Goal: Use online tool/utility: Utilize a website feature to perform a specific function

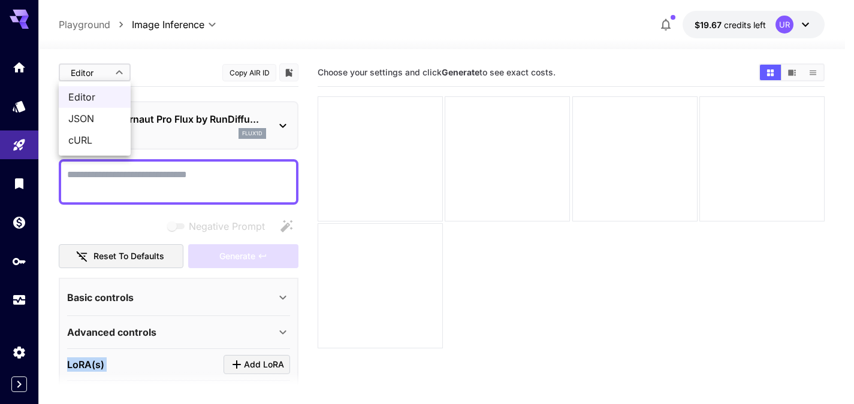
click at [109, 78] on body "**********" at bounding box center [427, 249] width 854 height 499
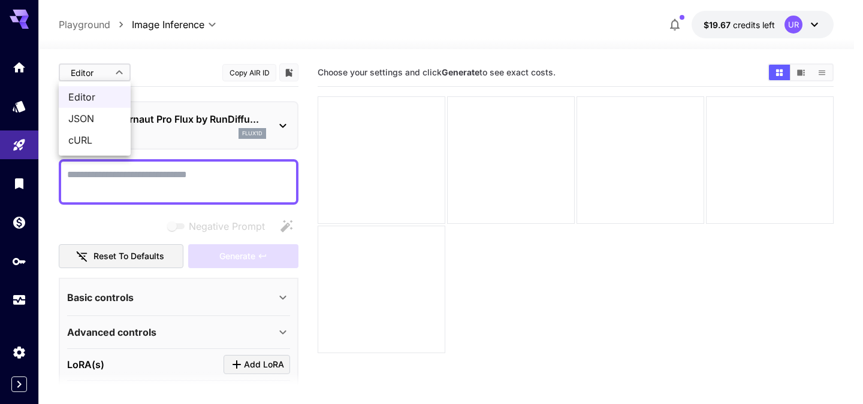
click at [109, 78] on div at bounding box center [431, 202] width 863 height 404
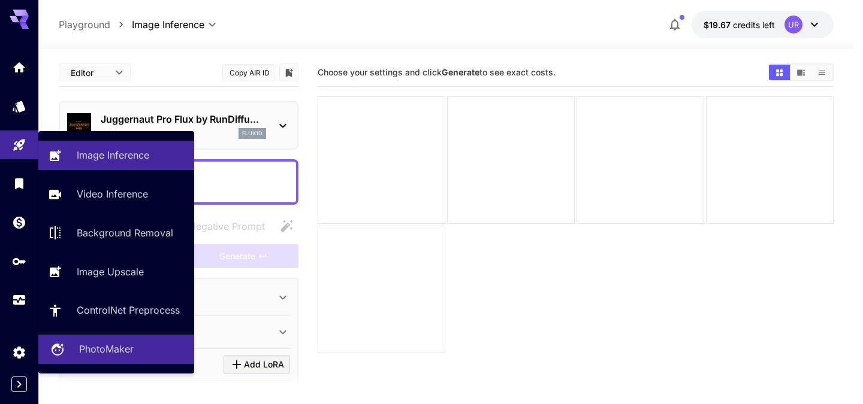
click at [89, 356] on p "PhotoMaker" at bounding box center [106, 349] width 55 height 14
type input "**********"
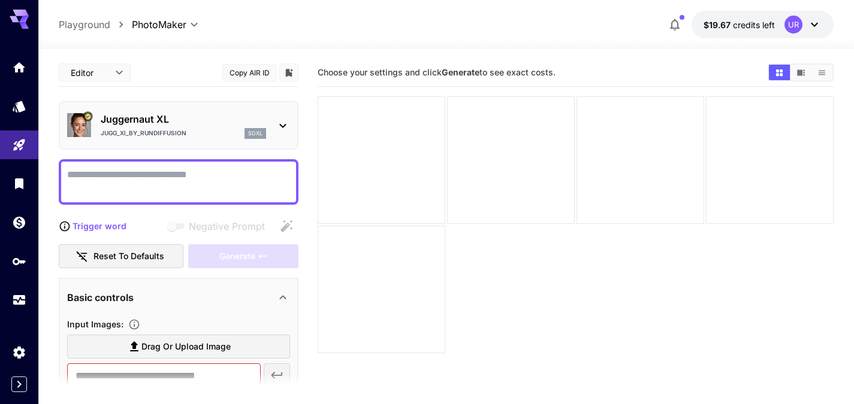
click at [8, 14] on div at bounding box center [19, 14] width 38 height 29
click at [11, 14] on icon at bounding box center [19, 19] width 19 height 19
click at [27, 15] on icon at bounding box center [19, 16] width 19 height 13
click at [23, 229] on div "Wallet" at bounding box center [20, 242] width 37 height 27
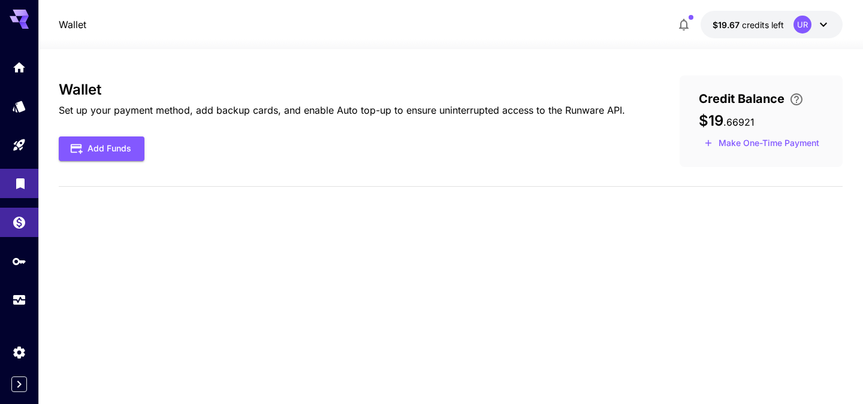
click at [23, 198] on link at bounding box center [19, 183] width 38 height 29
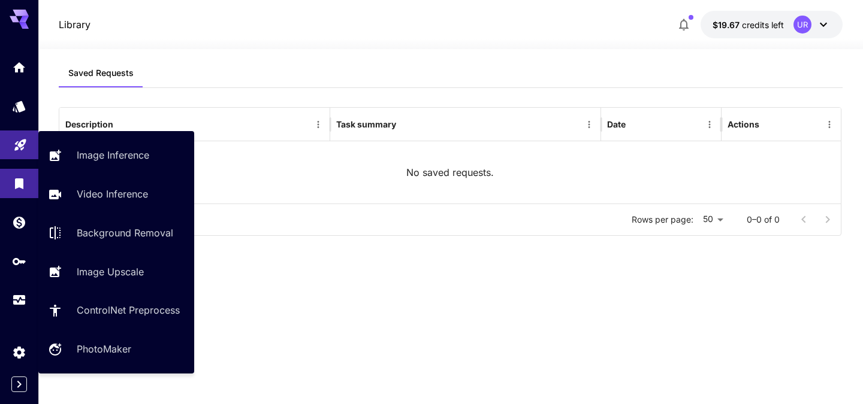
click at [8, 137] on link at bounding box center [19, 145] width 38 height 29
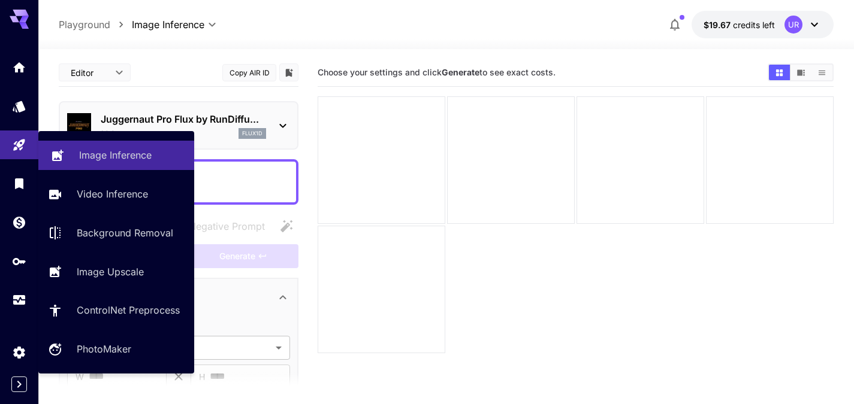
click at [88, 152] on p "Image Inference" at bounding box center [115, 155] width 72 height 14
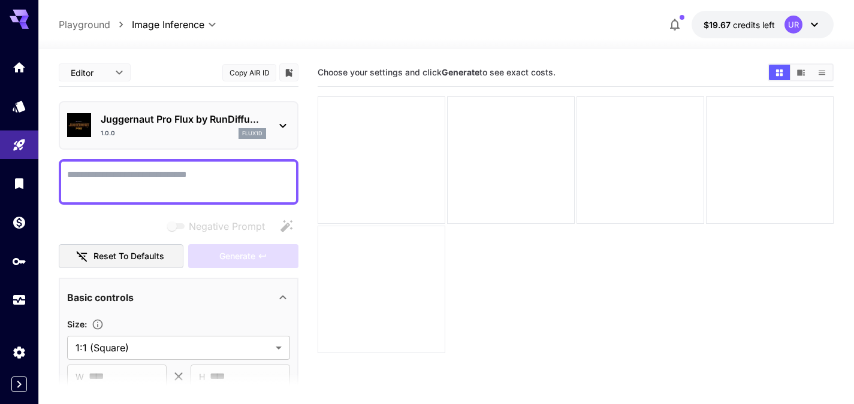
click at [231, 138] on div "1.0.0 flux1d" at bounding box center [183, 133] width 165 height 11
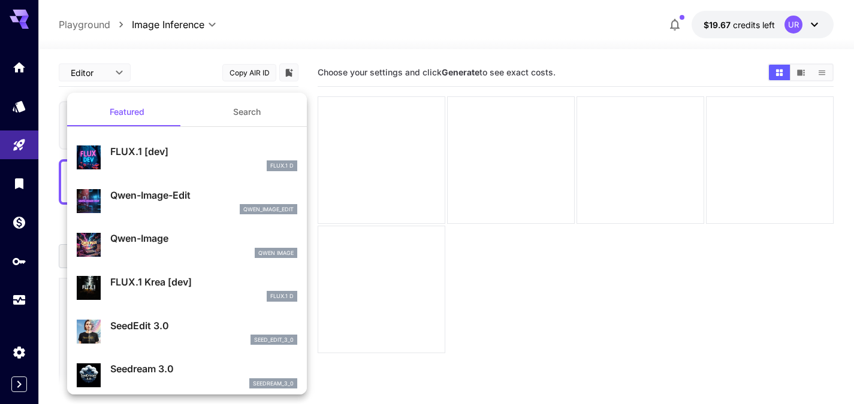
click at [543, 255] on div at bounding box center [431, 202] width 863 height 404
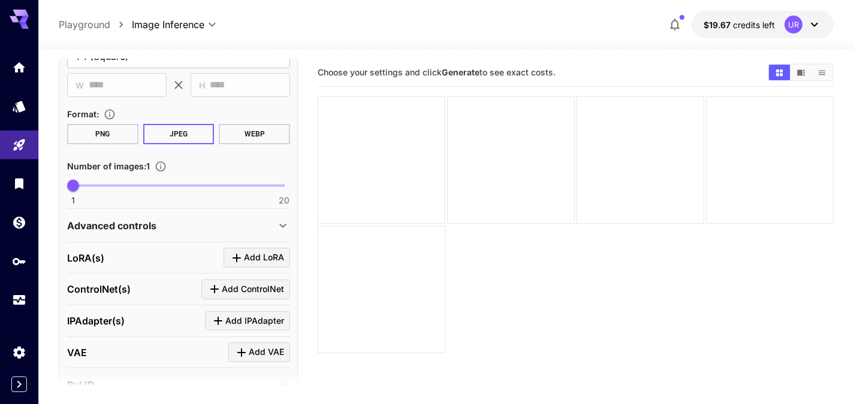
scroll to position [297, 0]
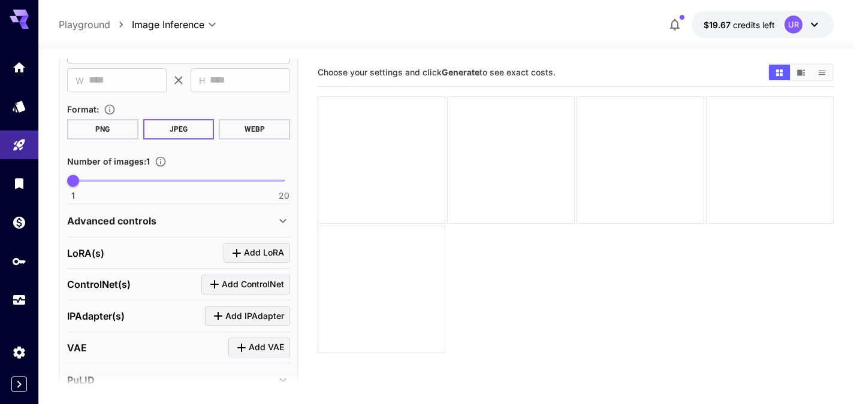
click at [170, 222] on div "Advanced controls" at bounding box center [171, 221] width 209 height 14
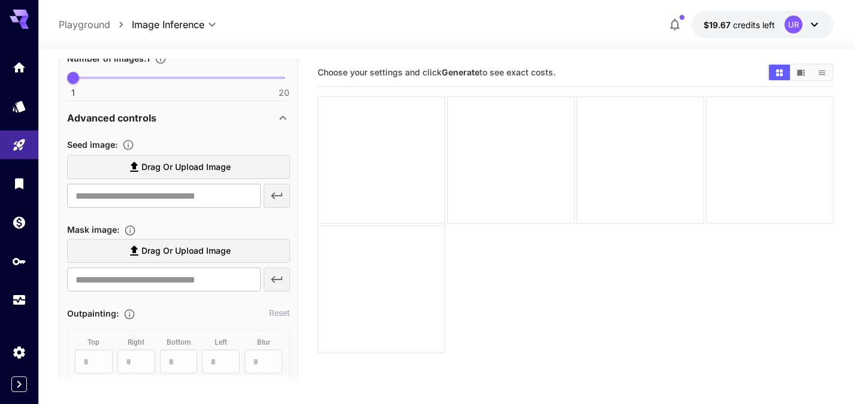
scroll to position [400, 0]
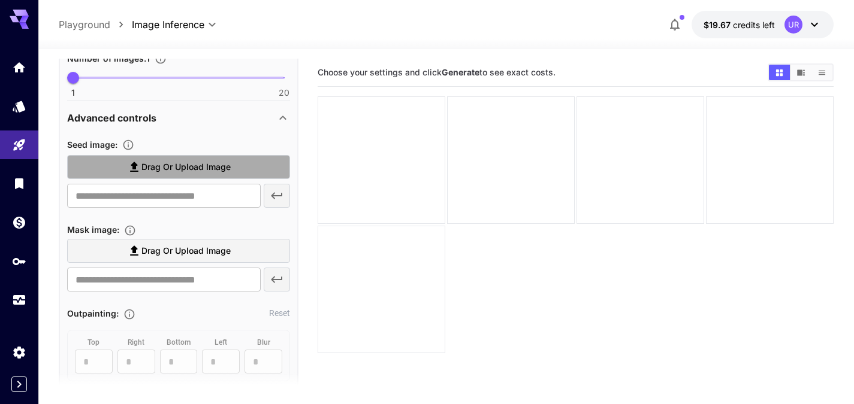
click at [233, 162] on label "Drag or upload image" at bounding box center [178, 167] width 223 height 25
click at [0, 0] on input "Drag or upload image" at bounding box center [0, 0] width 0 height 0
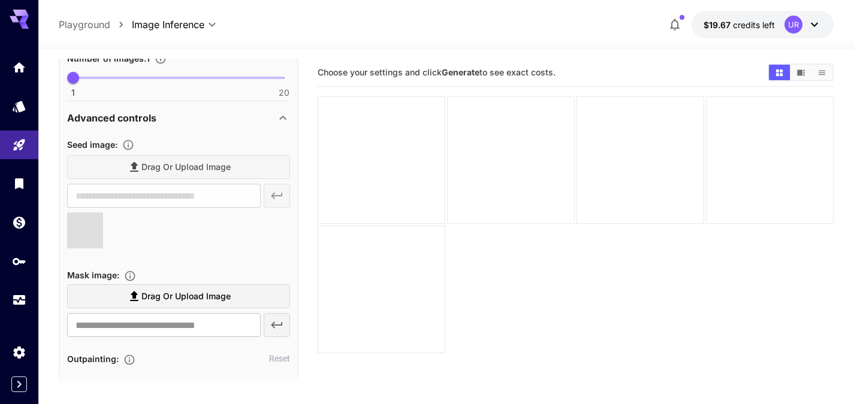
type input "**********"
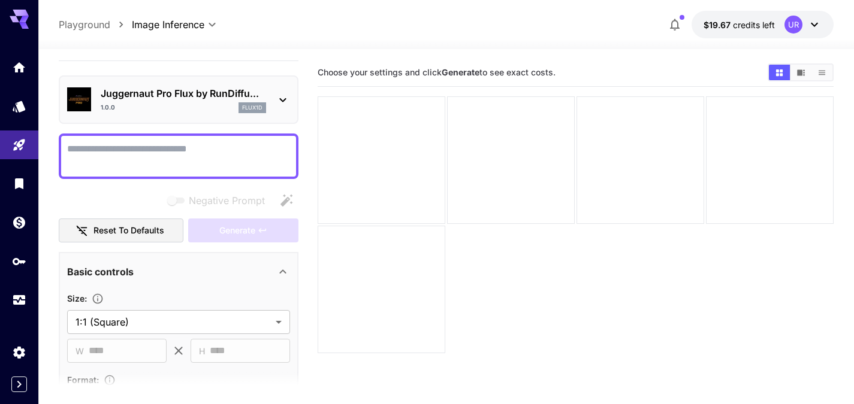
scroll to position [0, 0]
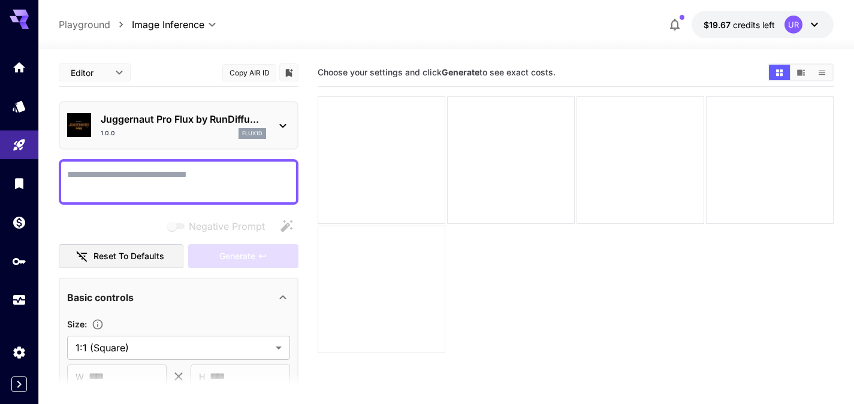
click at [99, 186] on textarea "Negative Prompt" at bounding box center [178, 182] width 223 height 29
click at [212, 173] on textarea "Negative Prompt" at bounding box center [178, 182] width 223 height 29
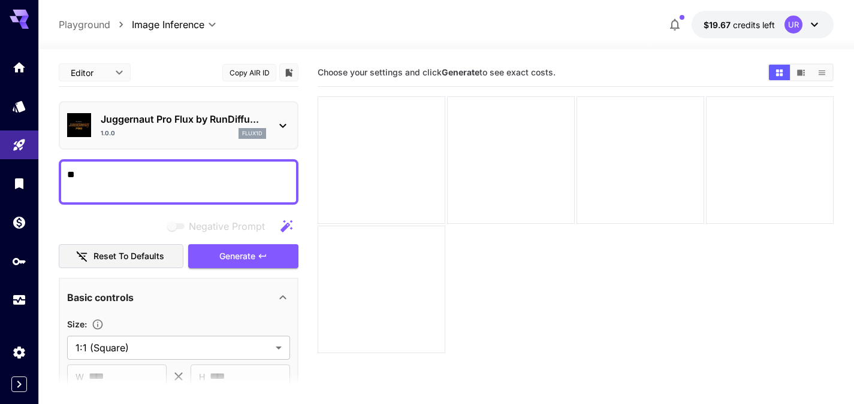
type textarea "*"
type textarea "**********"
click at [229, 256] on span "Generate" at bounding box center [237, 256] width 36 height 15
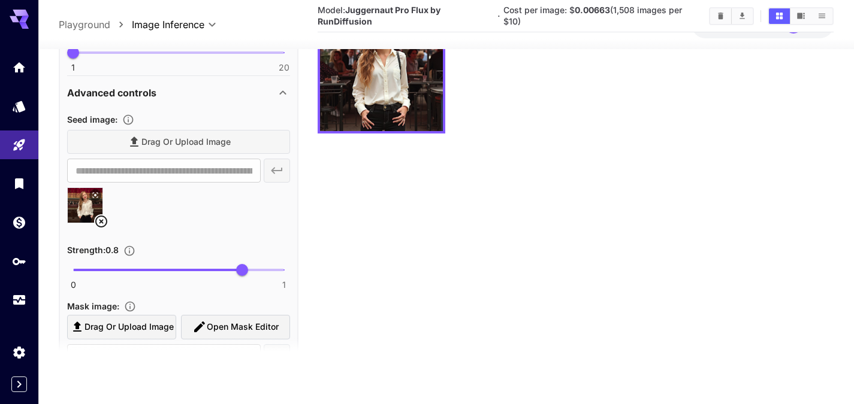
scroll to position [391, 0]
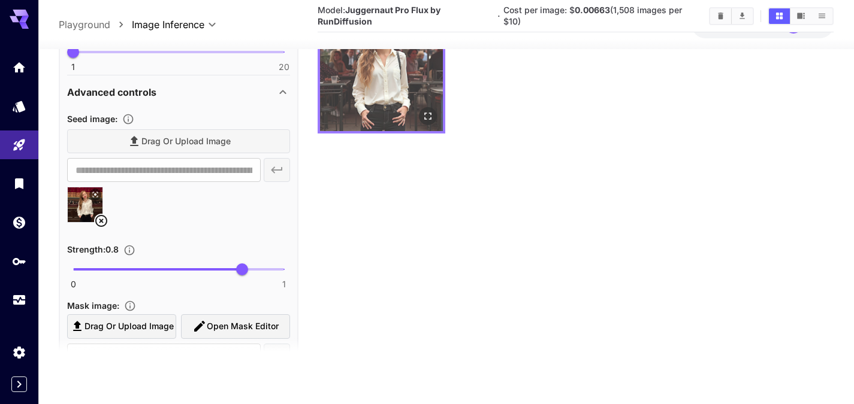
click at [362, 81] on img at bounding box center [381, 69] width 123 height 123
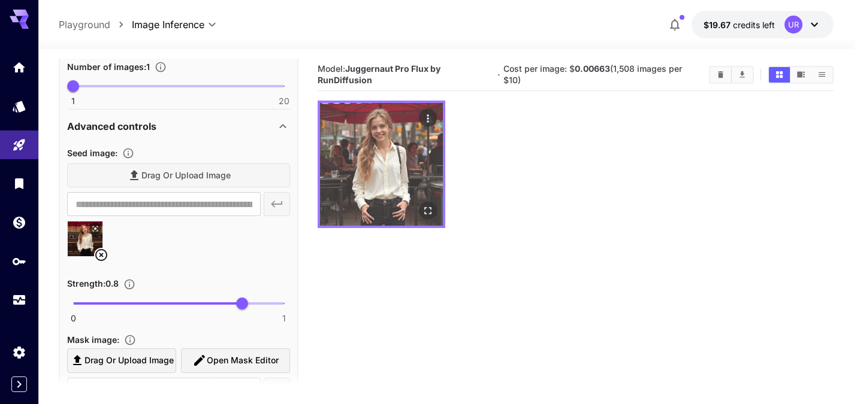
click at [427, 116] on icon "Actions" at bounding box center [428, 119] width 12 height 12
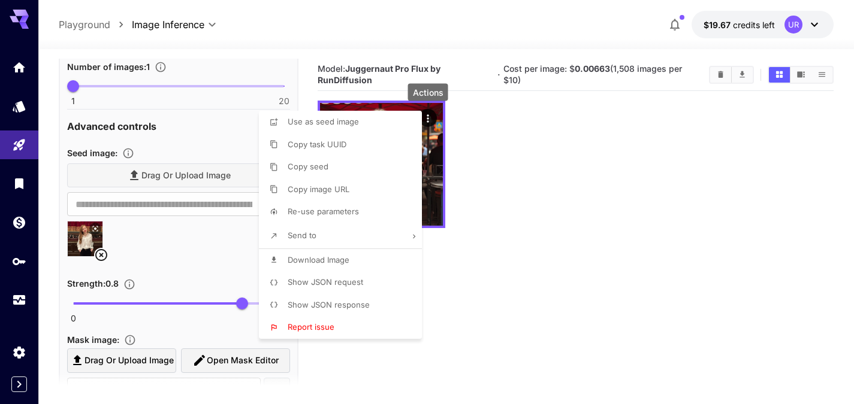
click at [518, 141] on div at bounding box center [431, 202] width 863 height 404
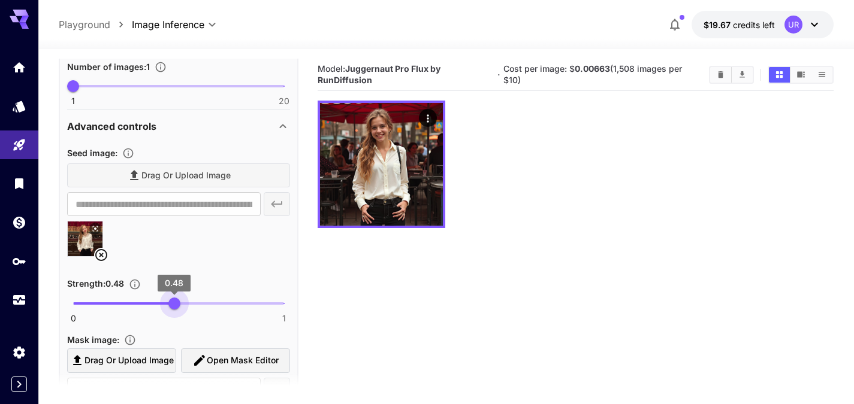
drag, startPoint x: 238, startPoint y: 299, endPoint x: 175, endPoint y: 289, distance: 63.6
click at [175, 298] on span "0.48" at bounding box center [174, 304] width 12 height 12
click at [175, 289] on span "0.48" at bounding box center [174, 283] width 33 height 17
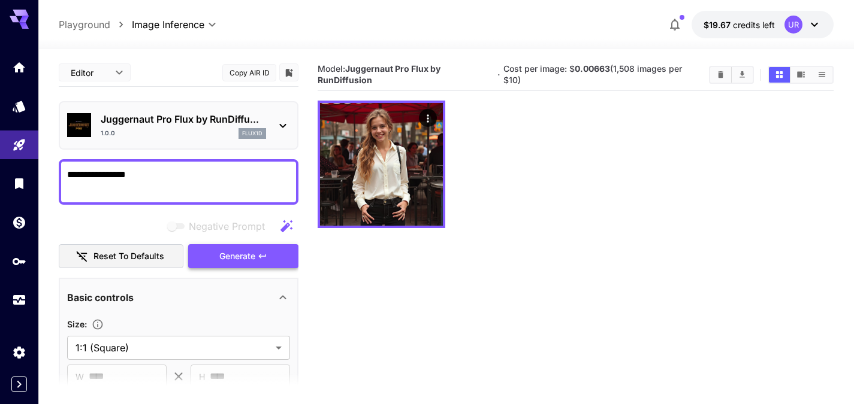
click at [244, 262] on span "Generate" at bounding box center [237, 256] width 36 height 15
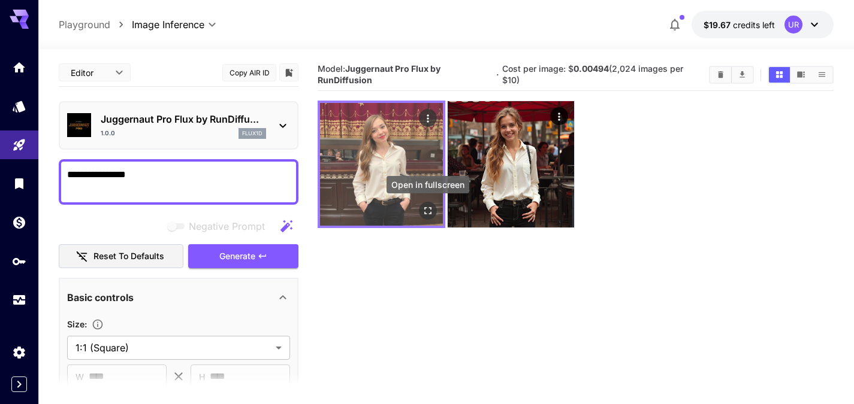
click at [432, 207] on icon "Open in fullscreen" at bounding box center [428, 211] width 12 height 12
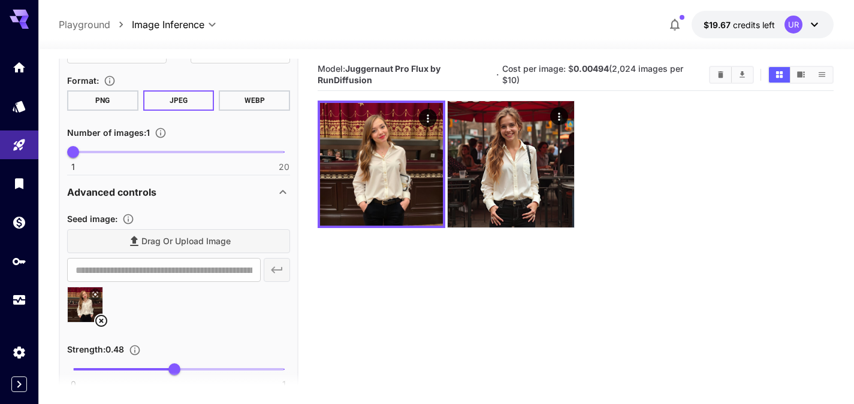
scroll to position [325, 0]
type input "****"
drag, startPoint x: 173, startPoint y: 367, endPoint x: 205, endPoint y: 364, distance: 31.8
click at [205, 364] on span "0.62" at bounding box center [204, 370] width 12 height 12
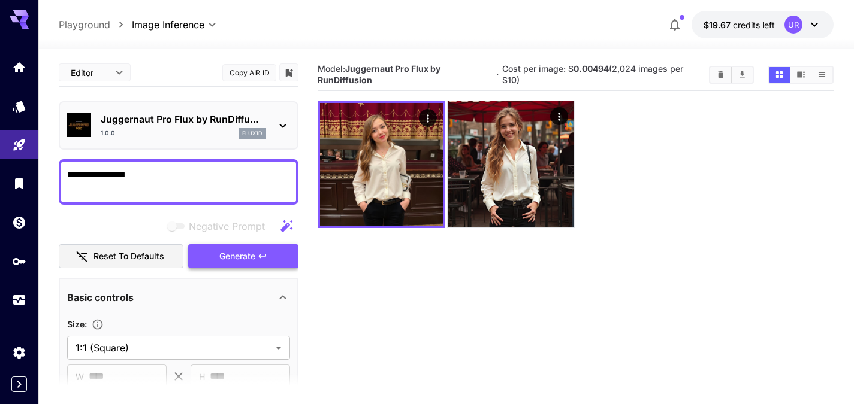
click at [224, 252] on span "Generate" at bounding box center [237, 256] width 36 height 15
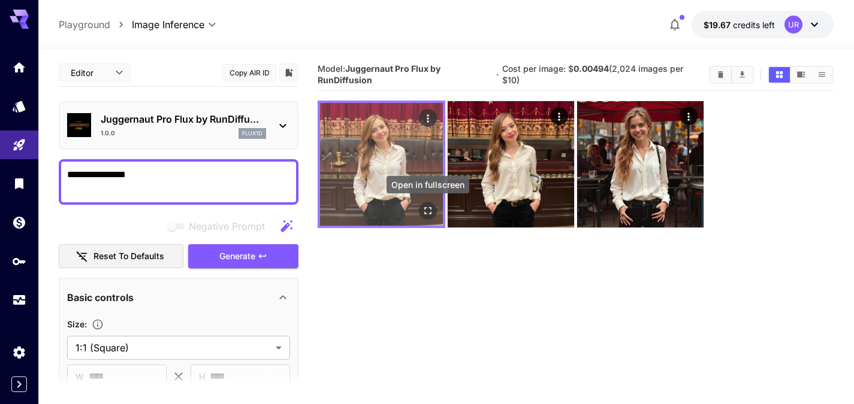
click at [430, 207] on icon "Open in fullscreen" at bounding box center [428, 211] width 12 height 12
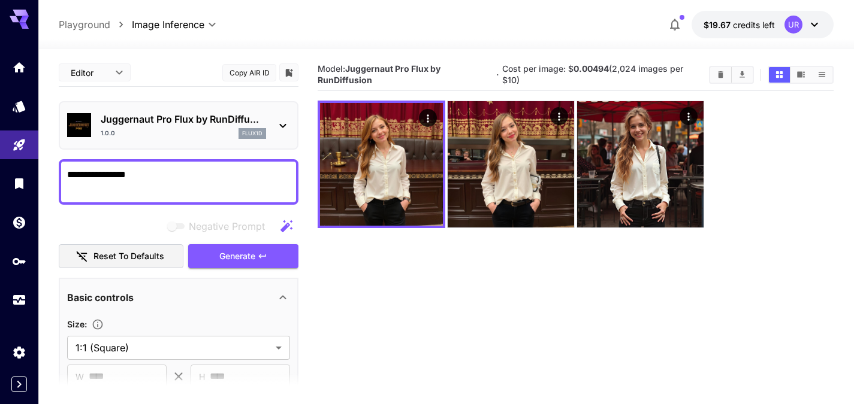
click at [150, 173] on textarea "**********" at bounding box center [178, 182] width 223 height 29
type textarea "**********"
click at [240, 250] on span "Generate" at bounding box center [237, 256] width 36 height 15
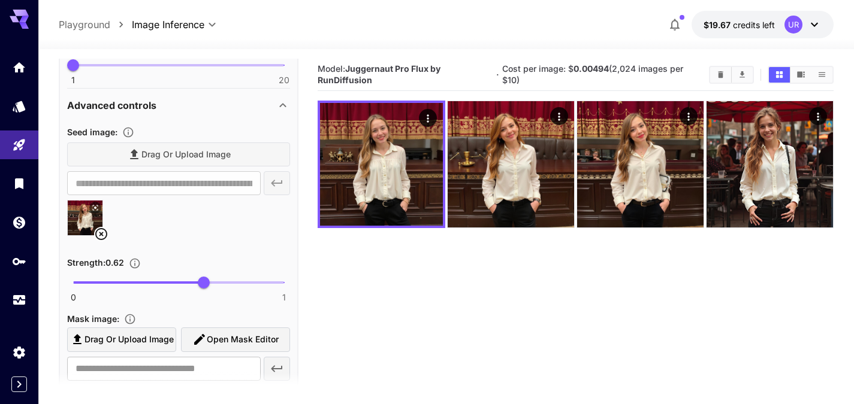
scroll to position [412, 0]
type input "****"
drag, startPoint x: 207, startPoint y: 278, endPoint x: 245, endPoint y: 278, distance: 37.7
click at [245, 278] on span "0.82" at bounding box center [246, 283] width 12 height 12
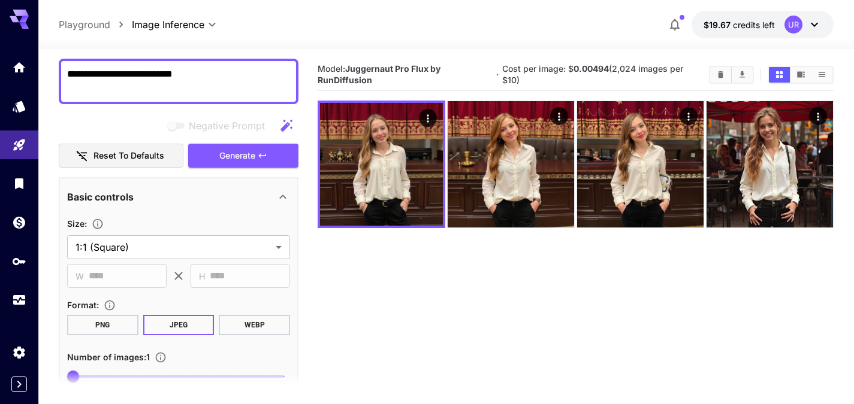
scroll to position [0, 0]
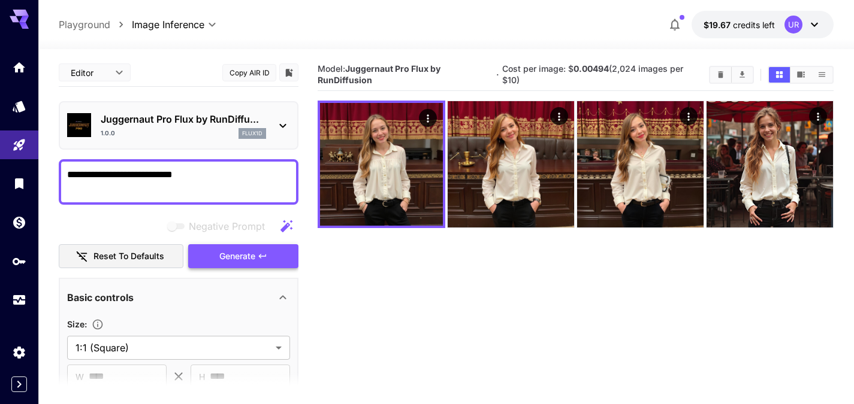
click at [219, 259] on span "Generate" at bounding box center [237, 256] width 36 height 15
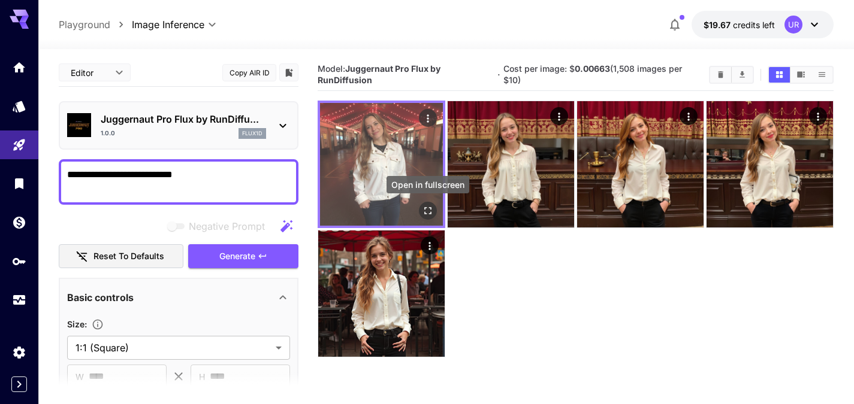
click at [428, 206] on icon "Open in fullscreen" at bounding box center [428, 211] width 12 height 12
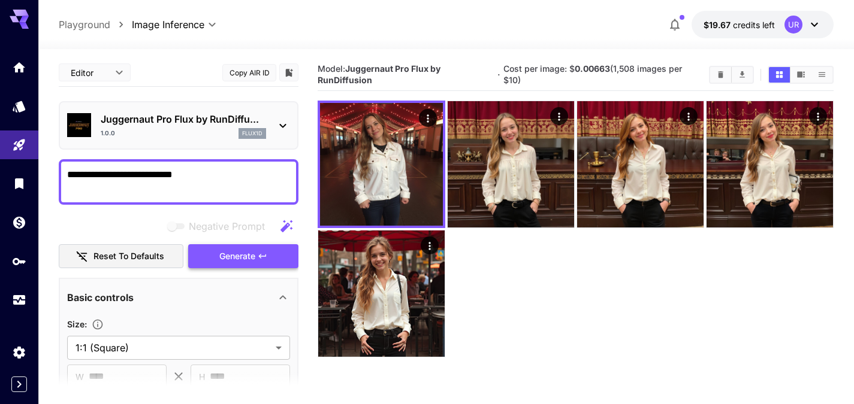
click at [231, 250] on span "Generate" at bounding box center [237, 256] width 36 height 15
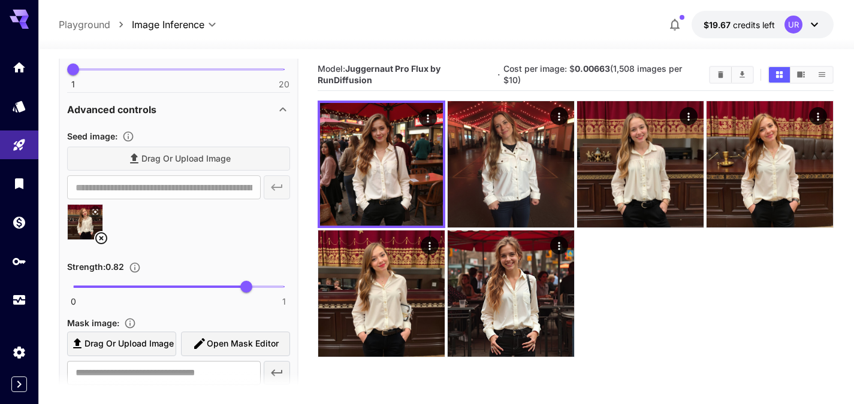
scroll to position [409, 0]
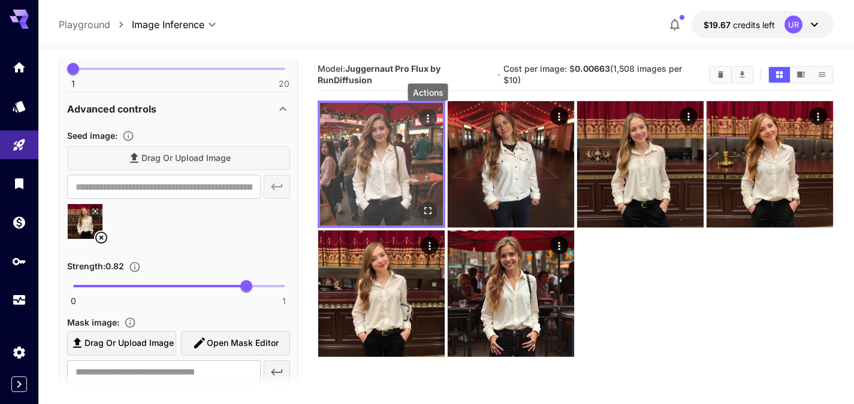
click at [426, 119] on icon "Actions" at bounding box center [428, 119] width 12 height 12
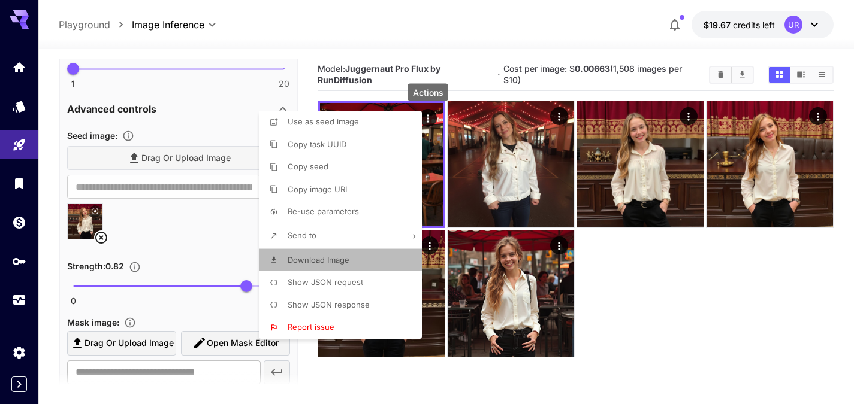
click at [339, 254] on li "Download Image" at bounding box center [344, 260] width 170 height 23
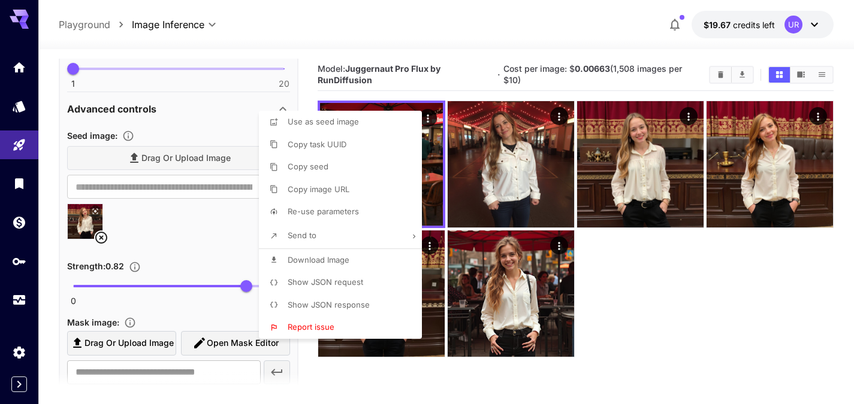
click at [210, 250] on div at bounding box center [431, 202] width 863 height 404
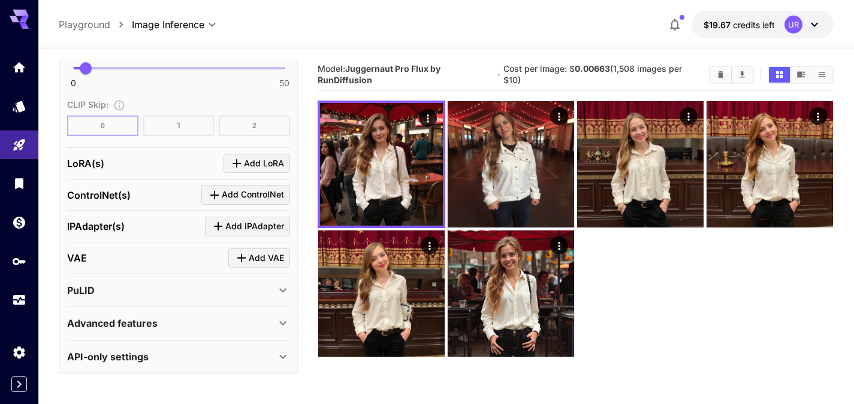
scroll to position [1083, 0]
click at [282, 319] on icon at bounding box center [283, 323] width 14 height 14
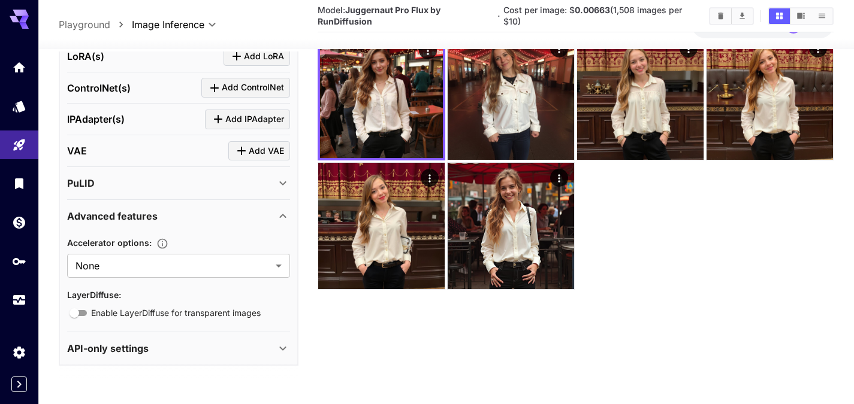
scroll to position [68, 0]
click at [161, 189] on div "PuLID" at bounding box center [171, 183] width 209 height 14
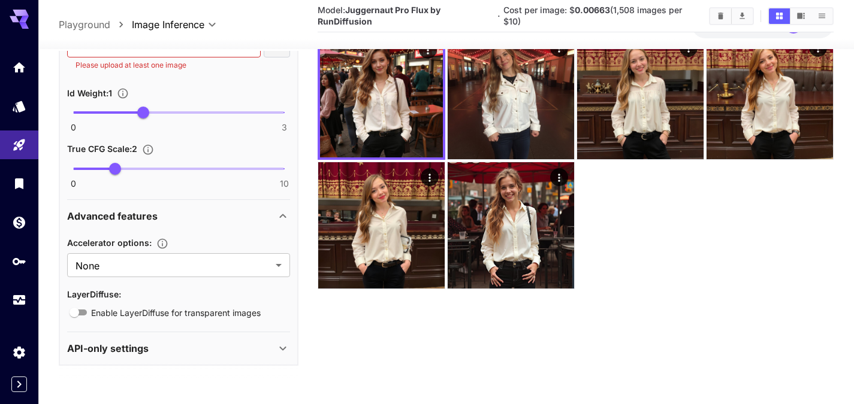
scroll to position [95, 0]
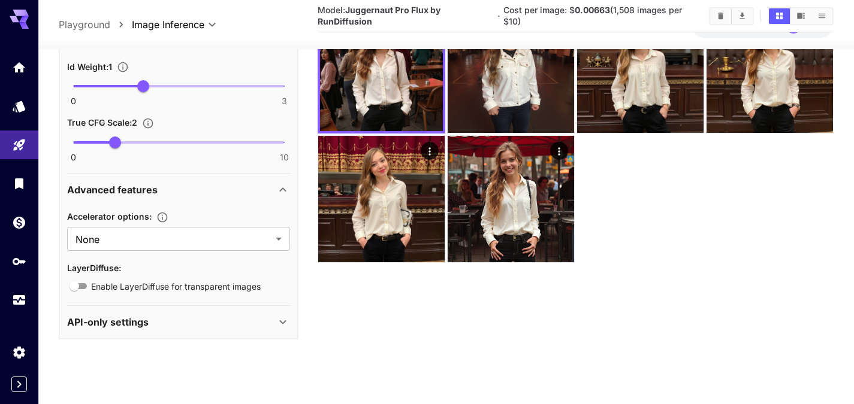
click at [122, 321] on p "API-only settings" at bounding box center [107, 322] width 81 height 14
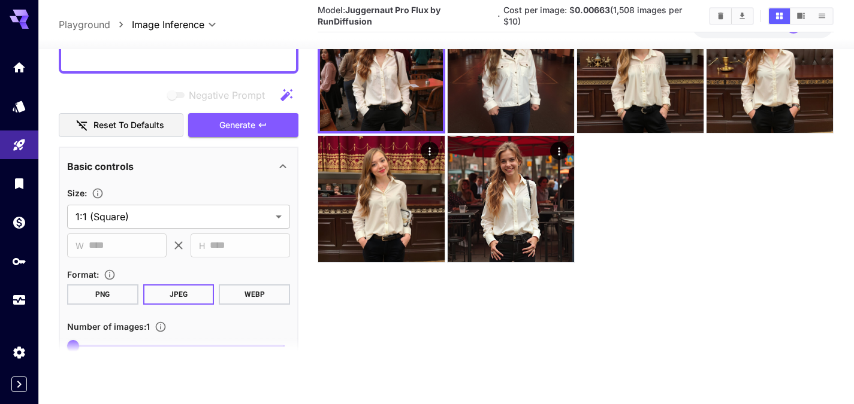
scroll to position [0, 0]
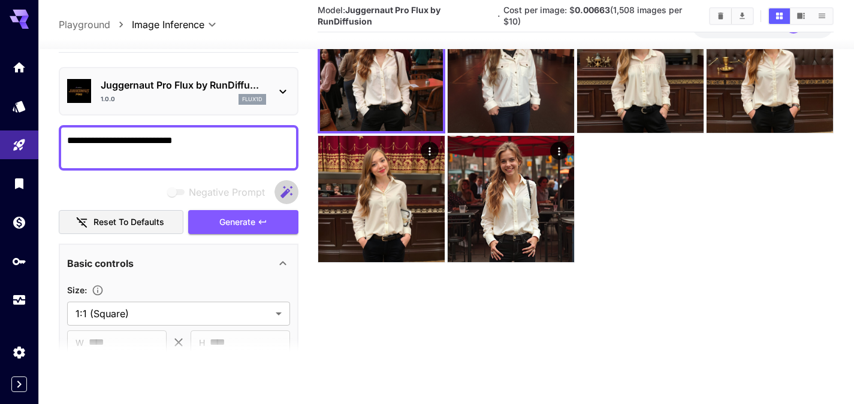
click at [285, 195] on icon "button" at bounding box center [286, 192] width 12 height 12
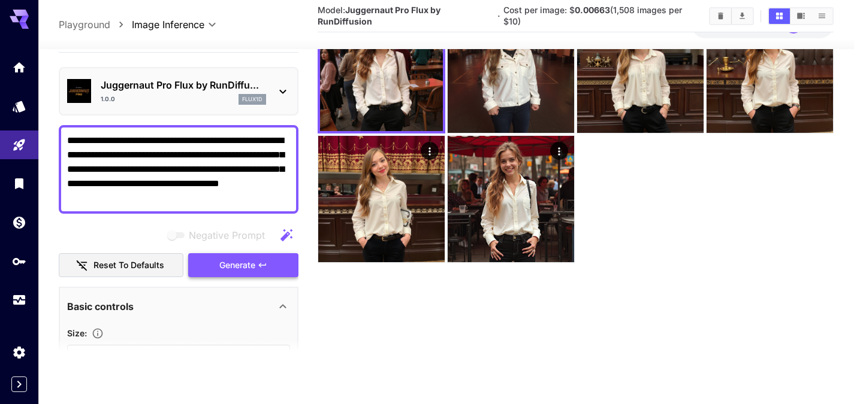
click at [265, 268] on icon "button" at bounding box center [263, 266] width 10 height 10
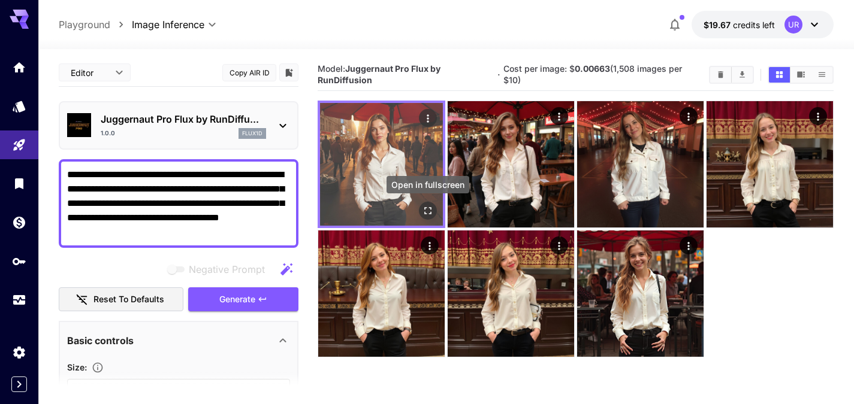
click at [425, 212] on icon "Open in fullscreen" at bounding box center [428, 211] width 12 height 12
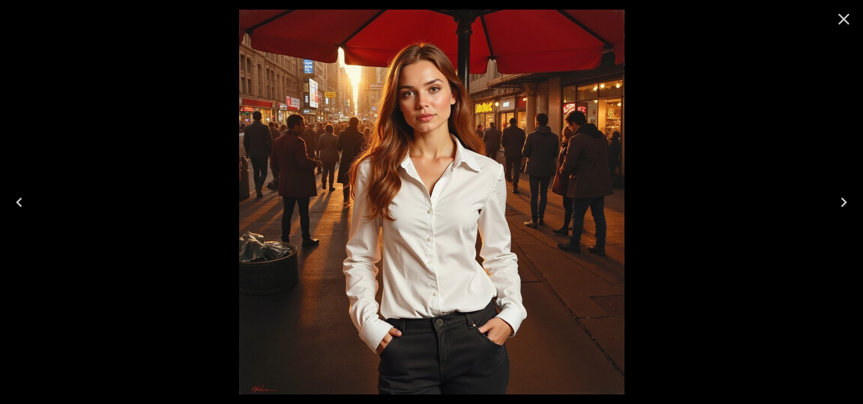
click at [845, 21] on icon "Close" at bounding box center [843, 19] width 11 height 11
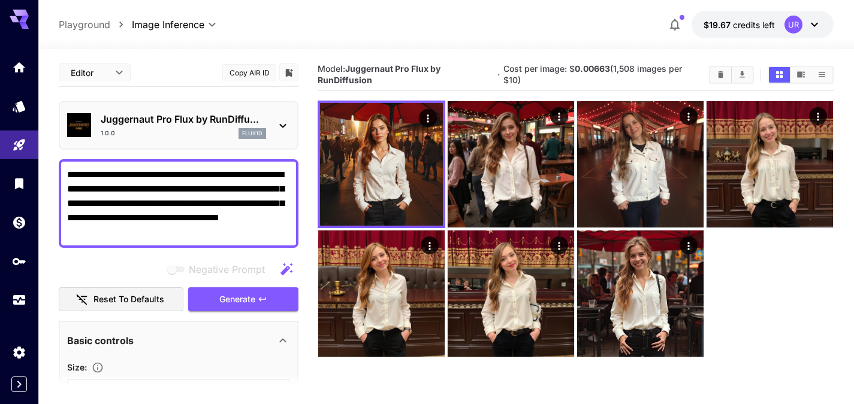
click at [281, 268] on icon "button" at bounding box center [286, 269] width 14 height 14
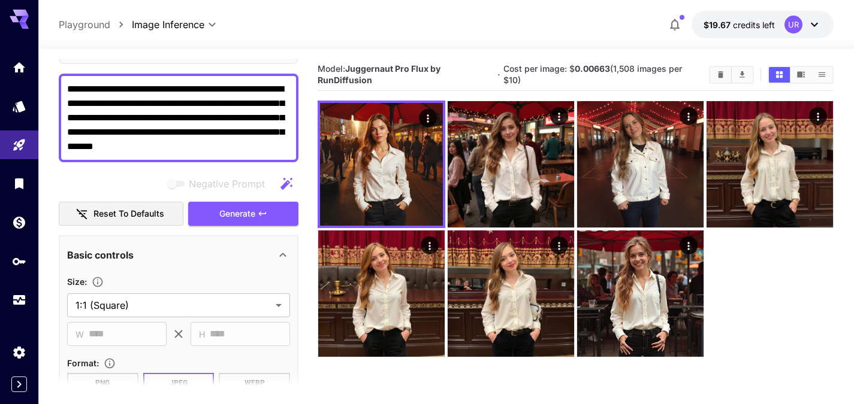
scroll to position [99, 0]
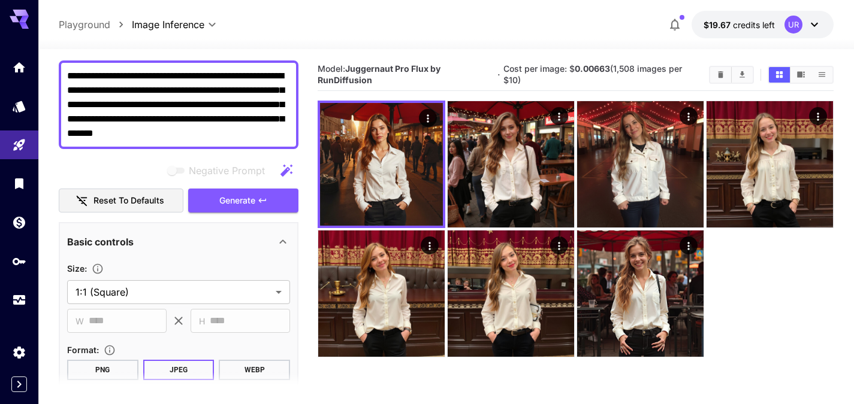
drag, startPoint x: 117, startPoint y: 130, endPoint x: 294, endPoint y: 129, distance: 177.4
click at [294, 129] on div "**********" at bounding box center [179, 105] width 240 height 89
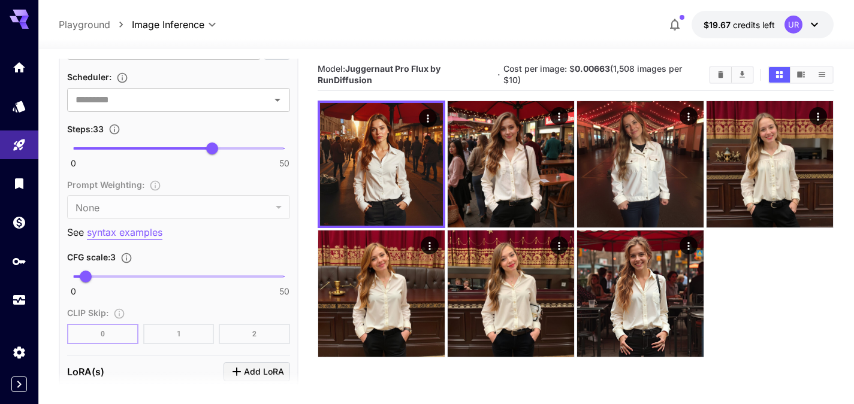
scroll to position [933, 0]
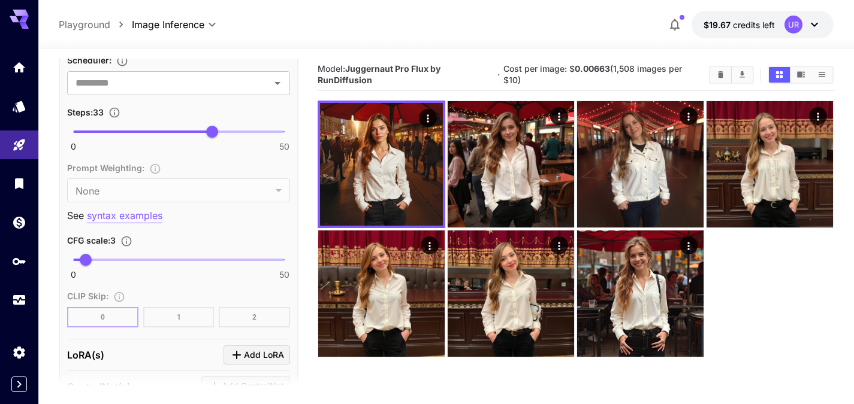
type textarea "**********"
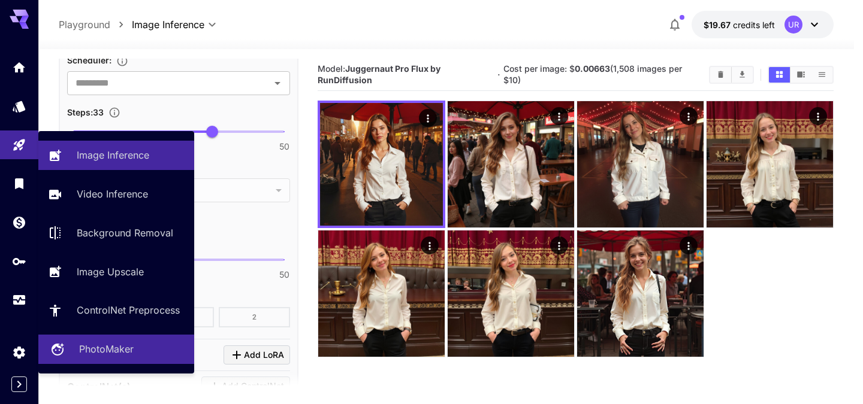
click at [120, 348] on p "PhotoMaker" at bounding box center [106, 349] width 55 height 14
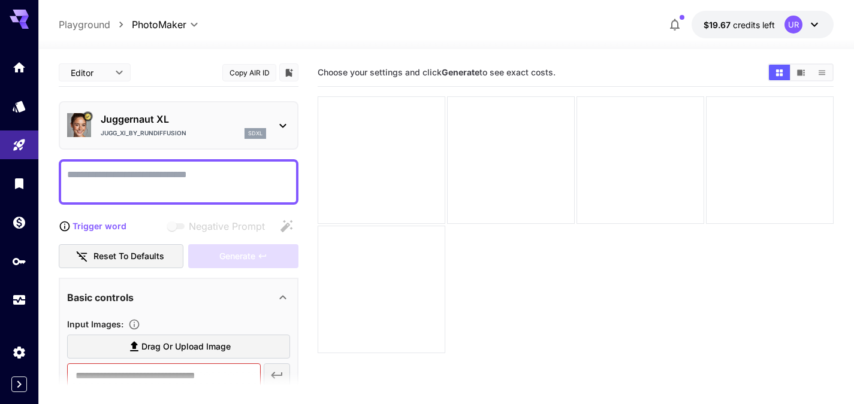
click at [249, 178] on textarea "Negative Prompt" at bounding box center [178, 182] width 223 height 29
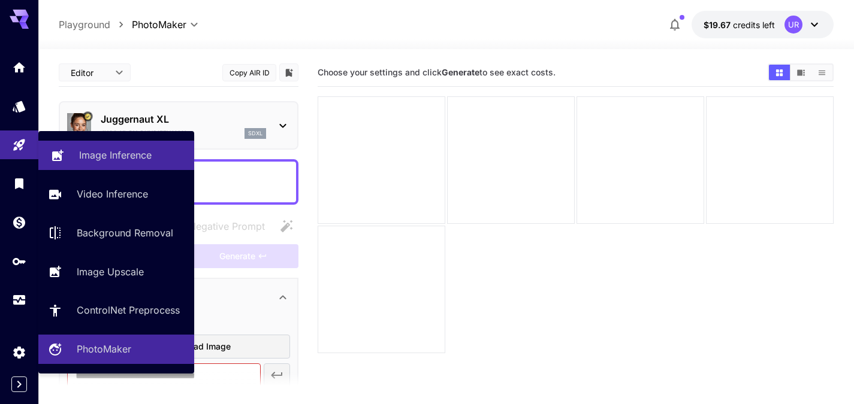
click at [91, 147] on link "Image Inference" at bounding box center [116, 155] width 156 height 29
type input "**********"
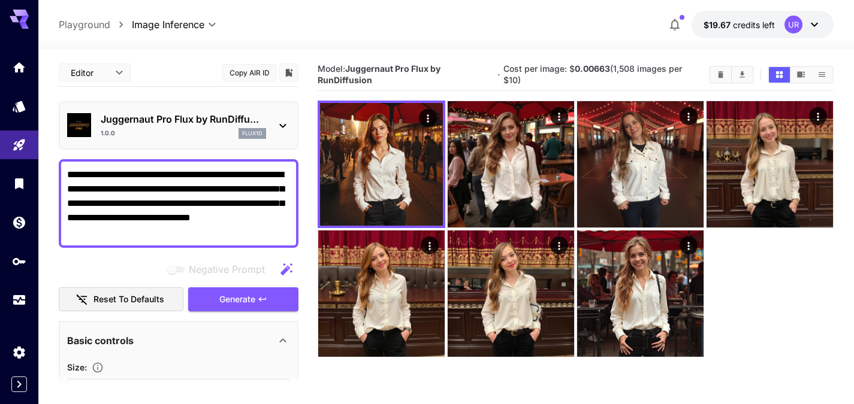
click at [112, 185] on textarea "**********" at bounding box center [178, 204] width 223 height 72
click at [16, 98] on icon "Models" at bounding box center [20, 105] width 14 height 14
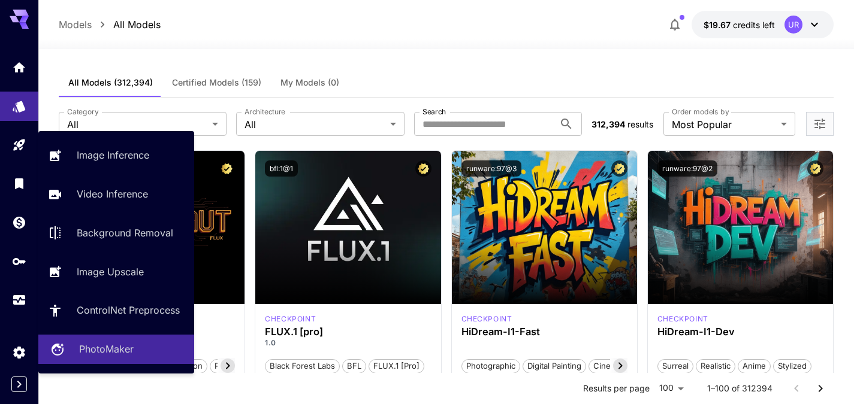
click at [85, 352] on p "PhotoMaker" at bounding box center [106, 349] width 55 height 14
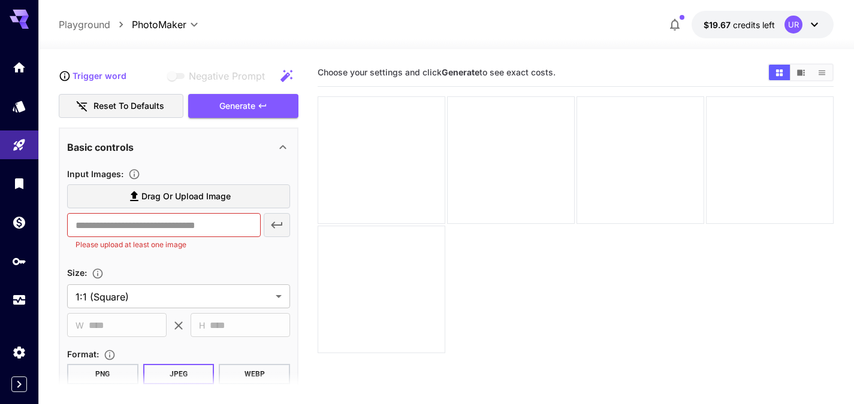
scroll to position [194, 0]
type textarea "**********"
click at [204, 231] on input "text" at bounding box center [164, 225] width 194 height 24
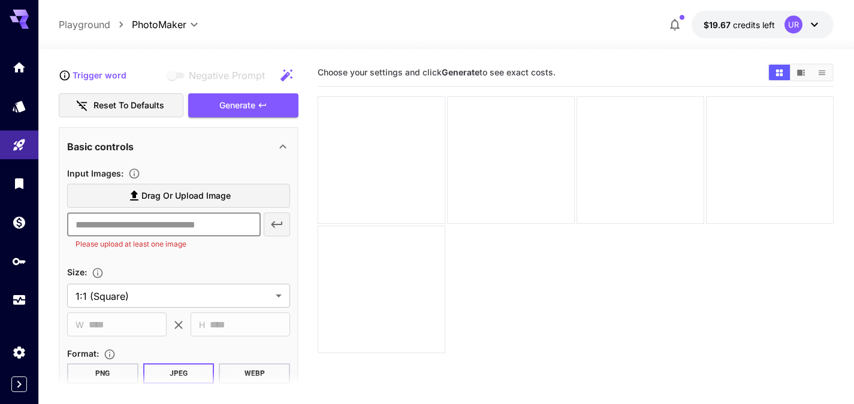
click at [174, 197] on span "Drag or upload image" at bounding box center [185, 196] width 89 height 15
click at [0, 0] on input "Drag or upload image" at bounding box center [0, 0] width 0 height 0
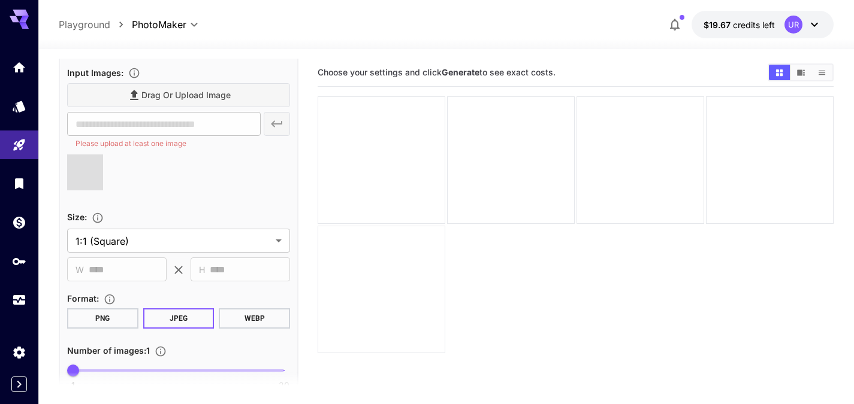
type input "**********"
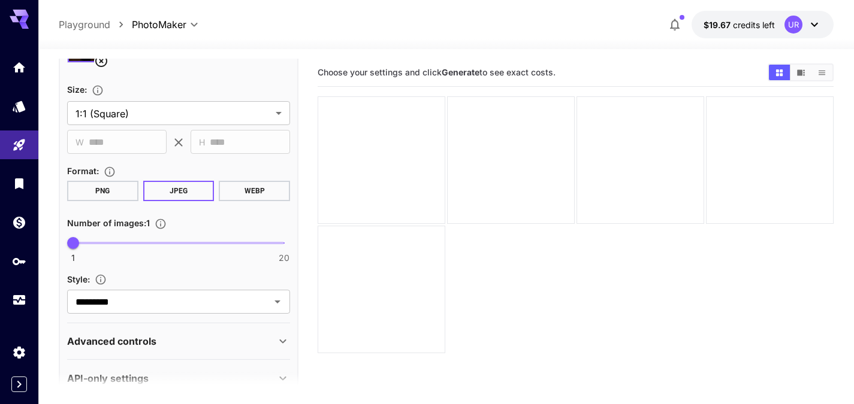
scroll to position [434, 0]
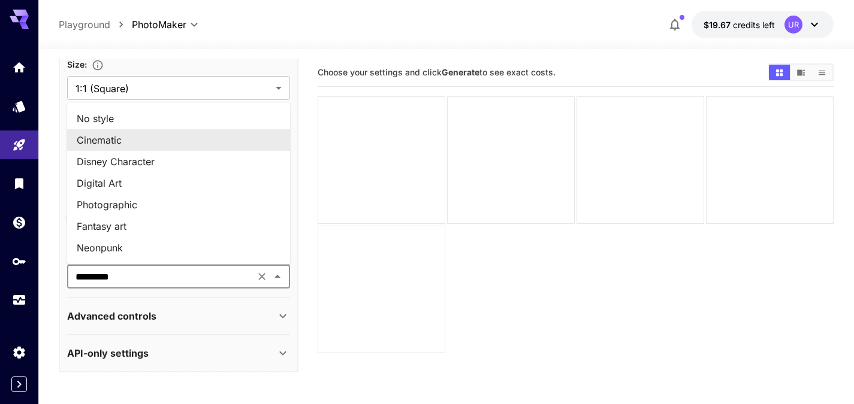
click at [132, 276] on input "*********" at bounding box center [161, 276] width 180 height 17
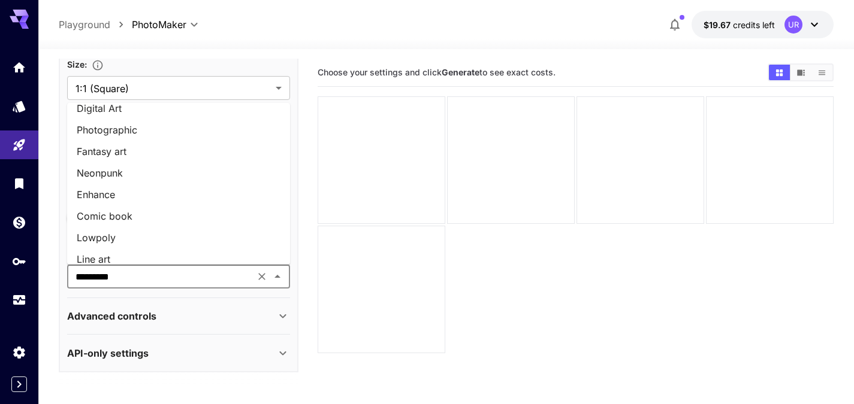
scroll to position [0, 0]
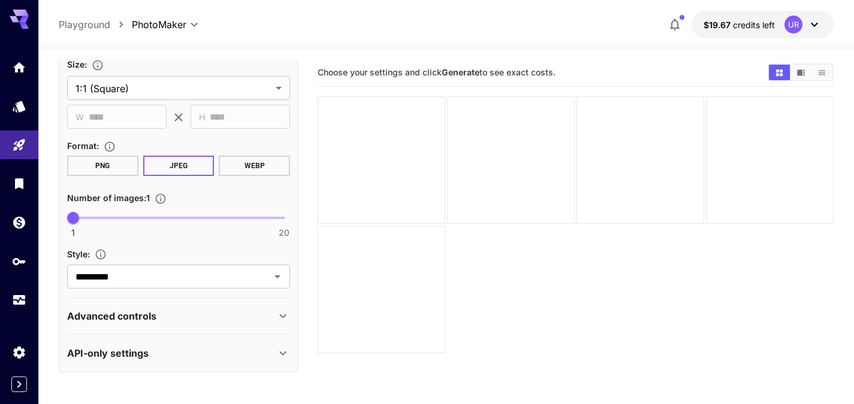
click at [48, 235] on section "**********" at bounding box center [445, 274] width 815 height 450
click at [135, 316] on p "Advanced controls" at bounding box center [111, 316] width 89 height 14
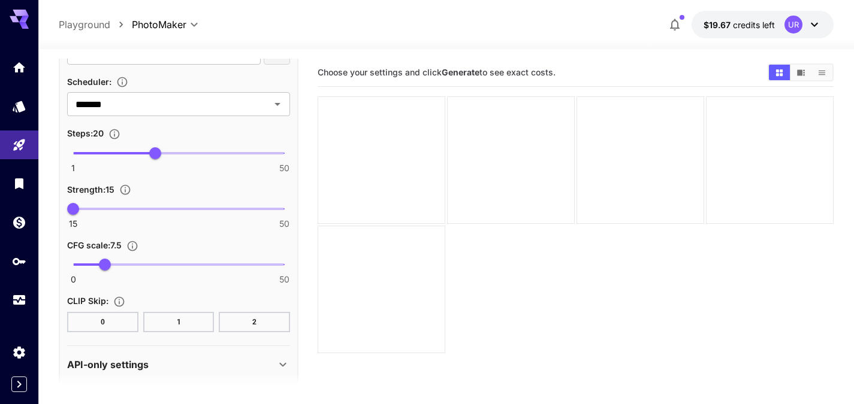
scroll to position [756, 0]
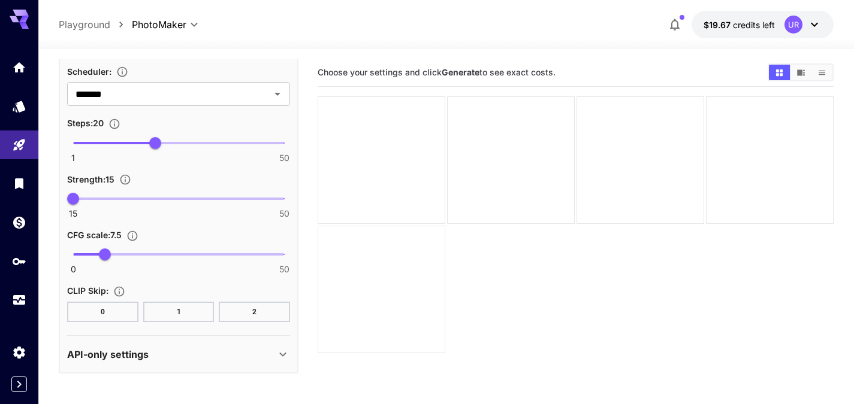
click at [131, 359] on p "API-only settings" at bounding box center [107, 355] width 81 height 14
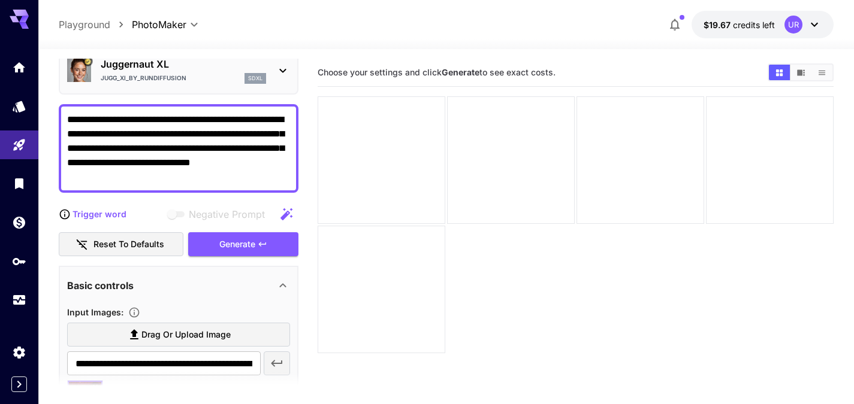
scroll to position [0, 0]
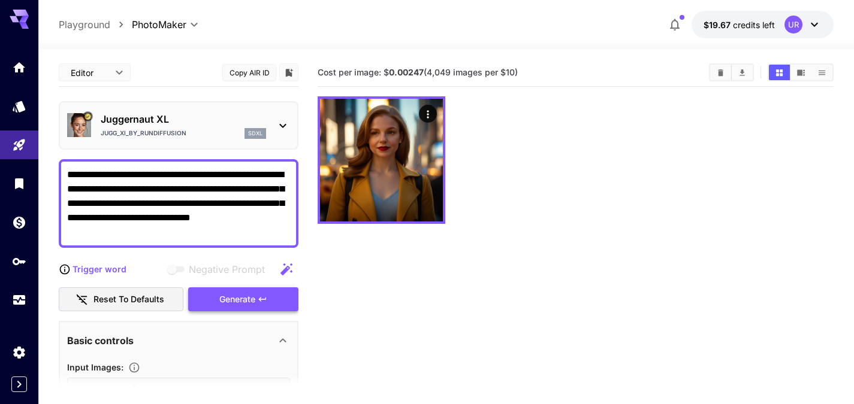
drag, startPoint x: 122, startPoint y: 230, endPoint x: 186, endPoint y: 170, distance: 87.7
click at [186, 170] on textarea "**********" at bounding box center [178, 204] width 223 height 72
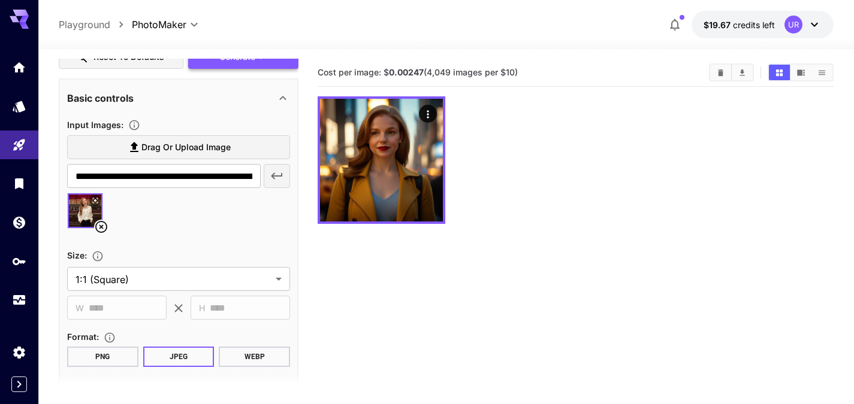
scroll to position [200, 0]
type textarea "**********"
click at [211, 171] on input "**********" at bounding box center [164, 176] width 194 height 24
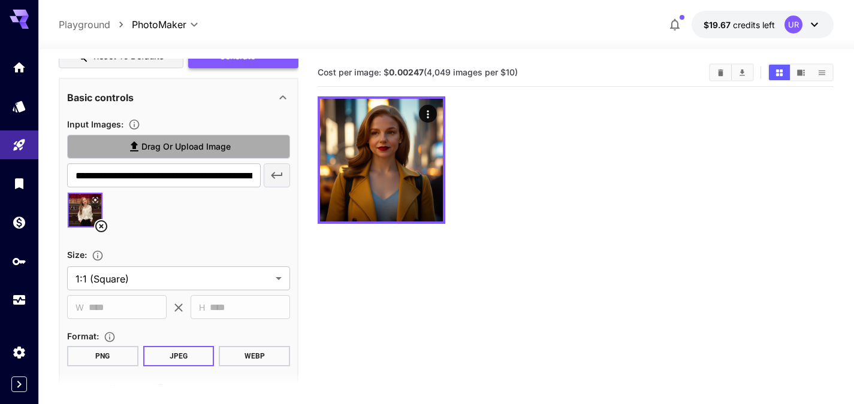
click at [240, 153] on label "Drag or upload image" at bounding box center [178, 147] width 223 height 25
click at [0, 0] on input "Drag or upload image" at bounding box center [0, 0] width 0 height 0
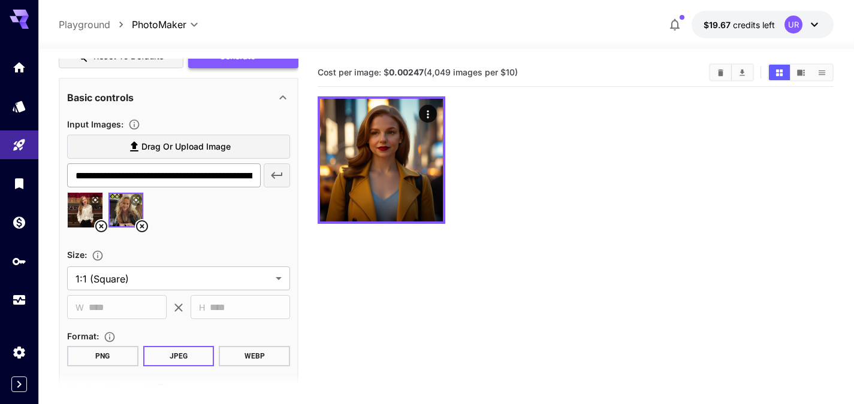
click at [239, 176] on input "**********" at bounding box center [164, 176] width 194 height 24
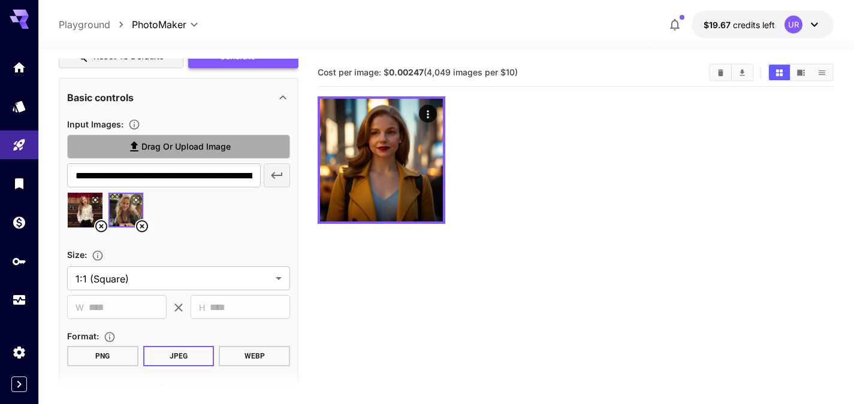
click at [208, 146] on span "Drag or upload image" at bounding box center [185, 147] width 89 height 15
click at [0, 0] on input "Drag or upload image" at bounding box center [0, 0] width 0 height 0
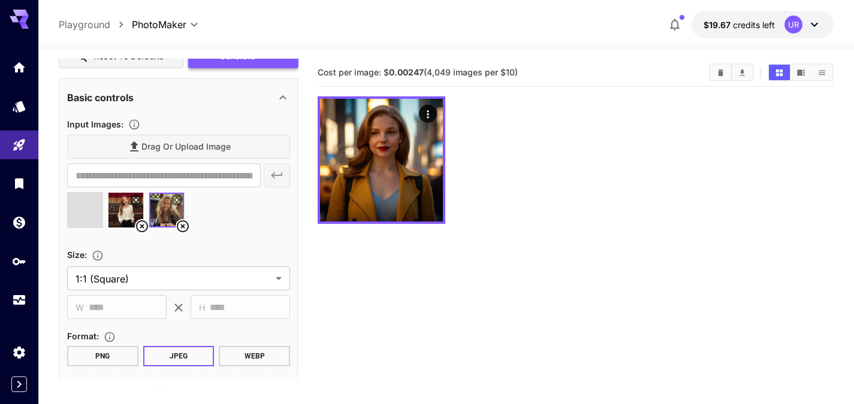
type input "**********"
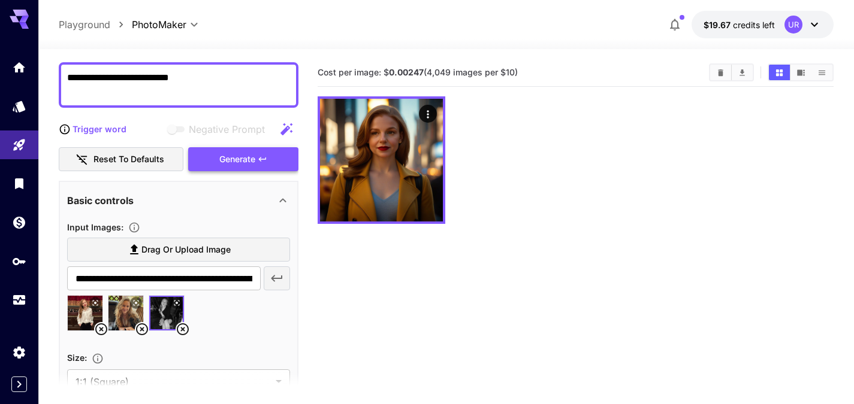
scroll to position [95, 0]
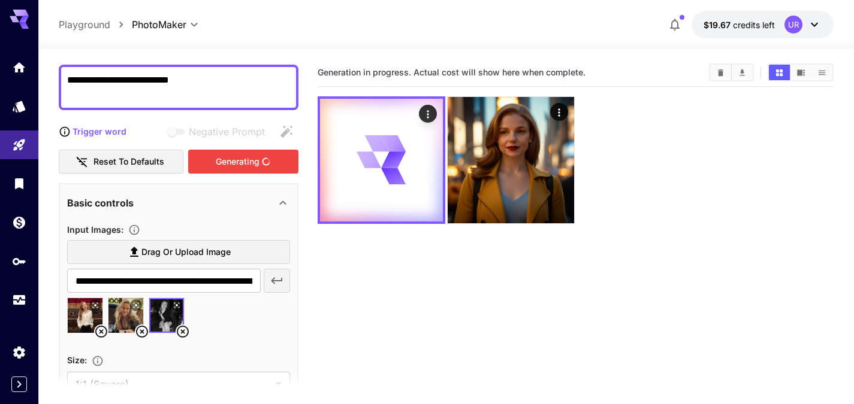
click at [225, 160] on div "Generating" at bounding box center [243, 162] width 110 height 25
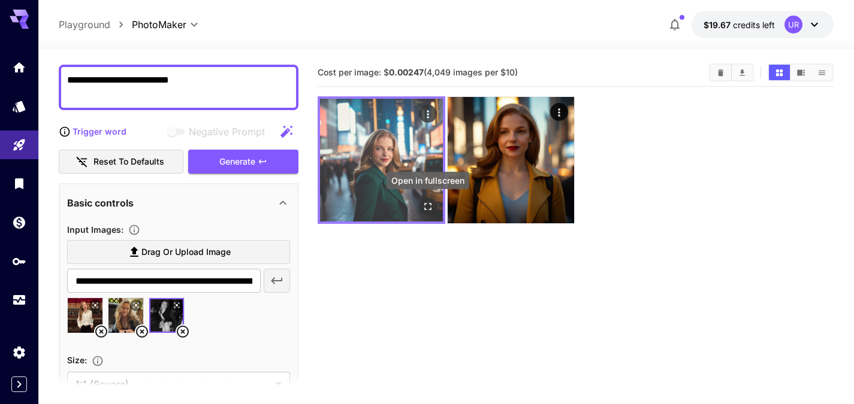
click at [428, 207] on icon "Open in fullscreen" at bounding box center [428, 207] width 12 height 12
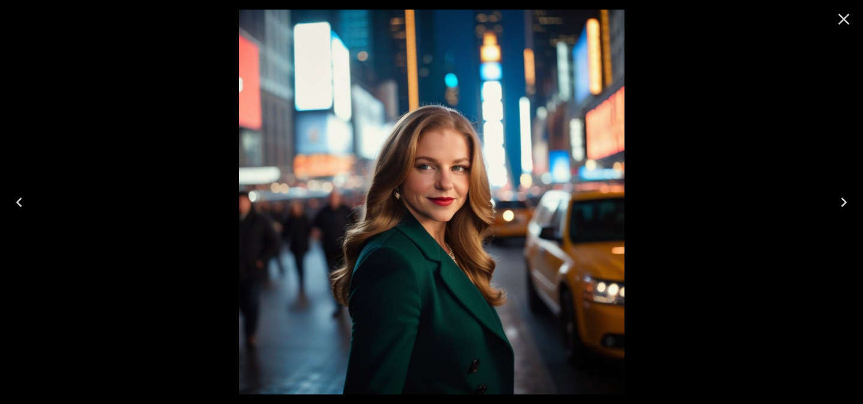
click at [847, 14] on icon "Close" at bounding box center [843, 19] width 19 height 19
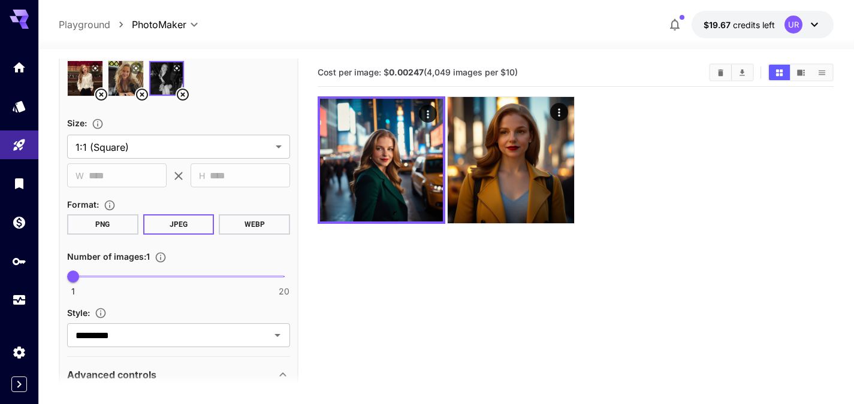
scroll to position [373, 0]
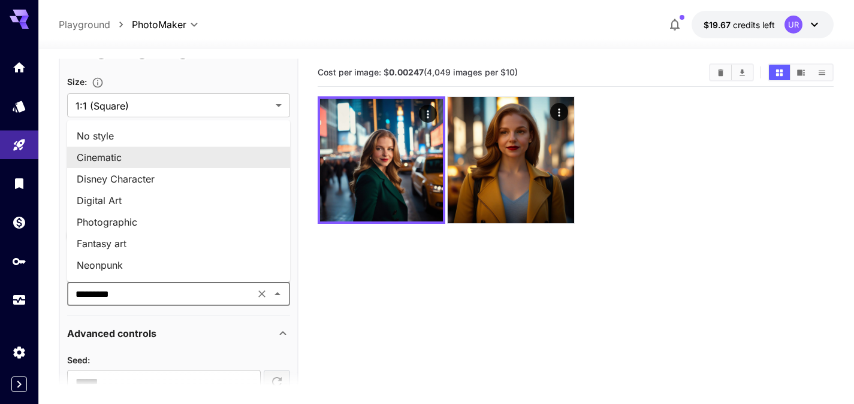
click at [224, 294] on input "*********" at bounding box center [161, 294] width 180 height 17
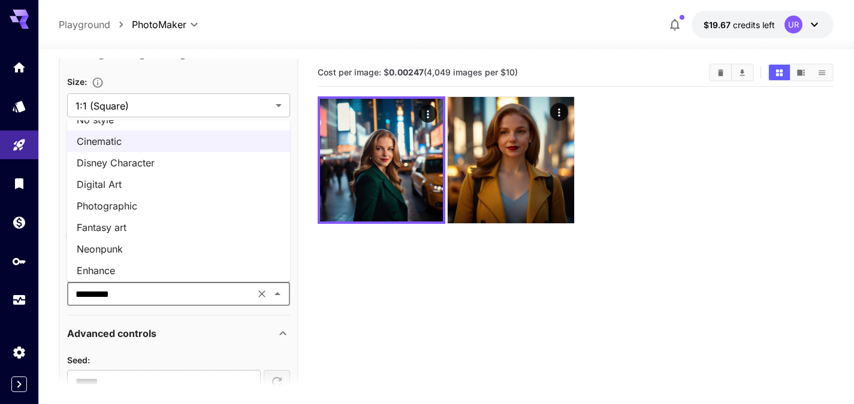
scroll to position [0, 0]
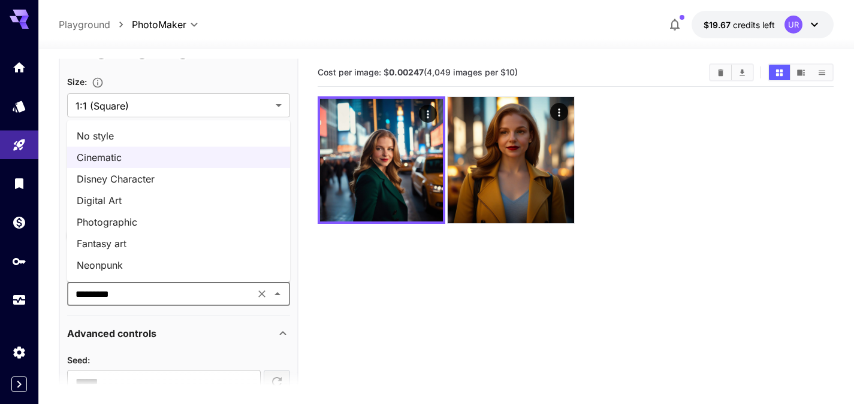
click at [152, 140] on li "No style" at bounding box center [178, 136] width 223 height 22
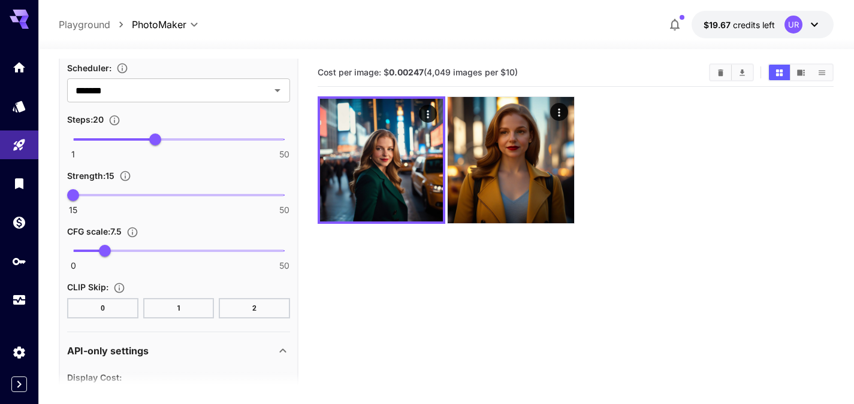
scroll to position [717, 0]
type input "**"
drag, startPoint x: 77, startPoint y: 191, endPoint x: 173, endPoint y: 198, distance: 95.6
click at [173, 198] on span "32" at bounding box center [176, 195] width 12 height 12
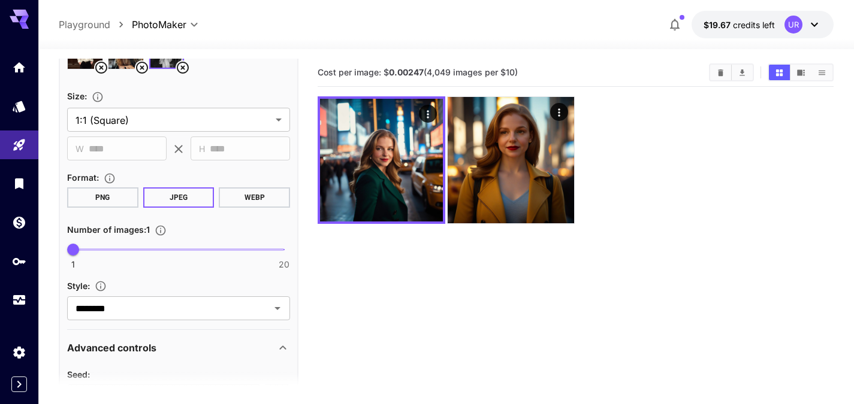
scroll to position [359, 0]
type input "*"
drag, startPoint x: 77, startPoint y: 252, endPoint x: 96, endPoint y: 250, distance: 19.3
click at [96, 250] on span "3" at bounding box center [95, 249] width 12 height 12
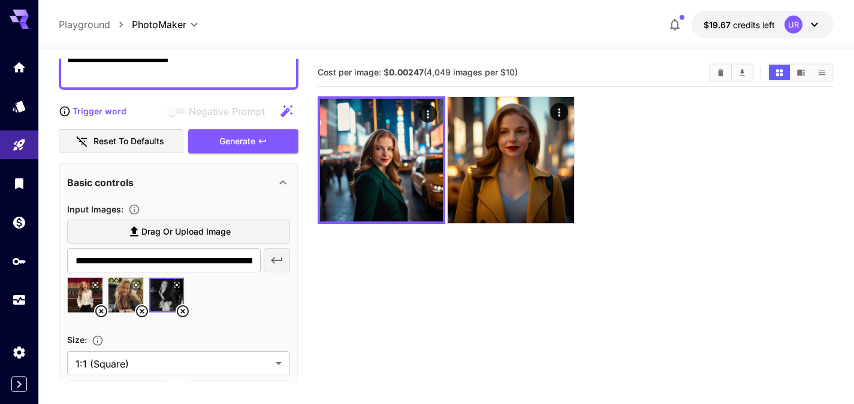
scroll to position [114, 0]
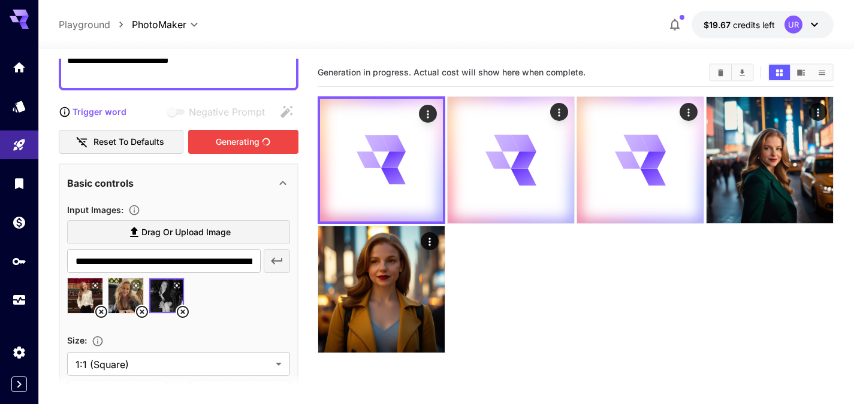
click at [220, 149] on div "Generating" at bounding box center [243, 142] width 110 height 25
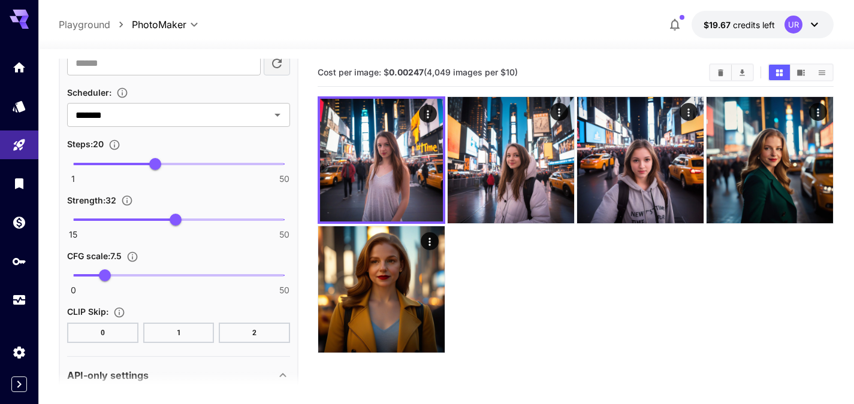
scroll to position [683, 0]
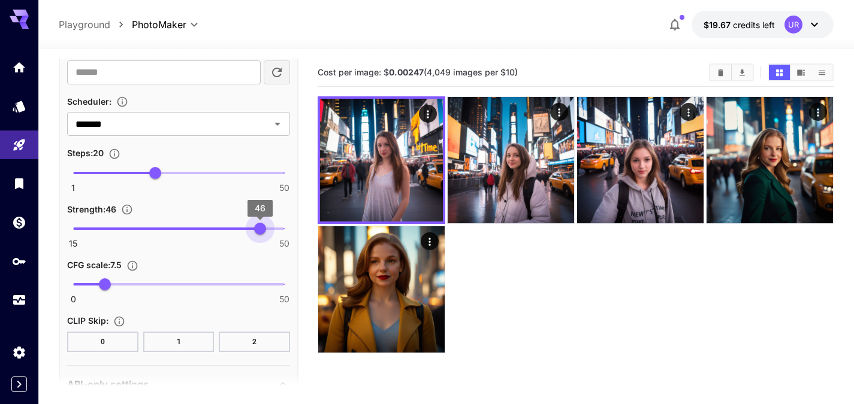
drag, startPoint x: 176, startPoint y: 225, endPoint x: 257, endPoint y: 228, distance: 81.0
click at [257, 228] on span "46" at bounding box center [260, 229] width 12 height 12
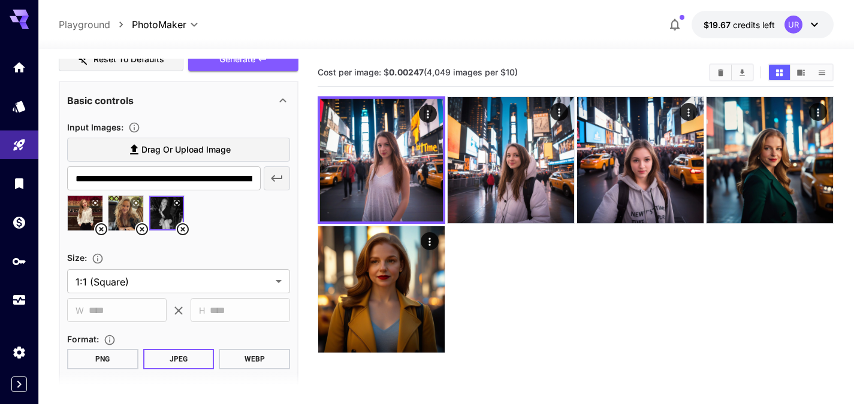
scroll to position [194, 0]
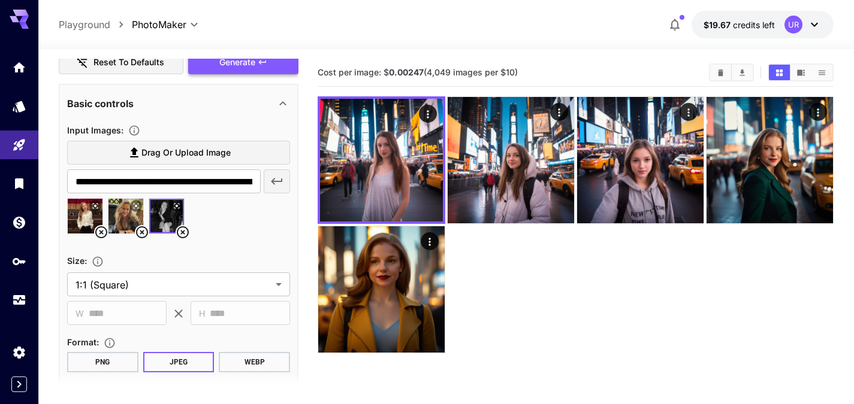
click at [219, 70] on div "Generate" at bounding box center [243, 62] width 110 height 25
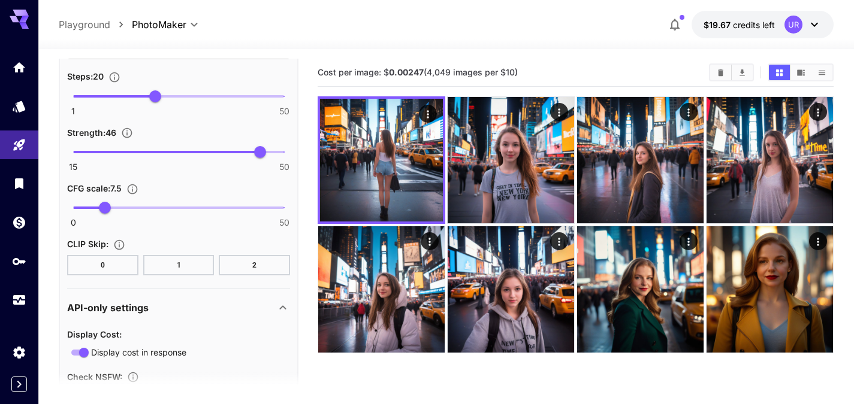
scroll to position [774, 0]
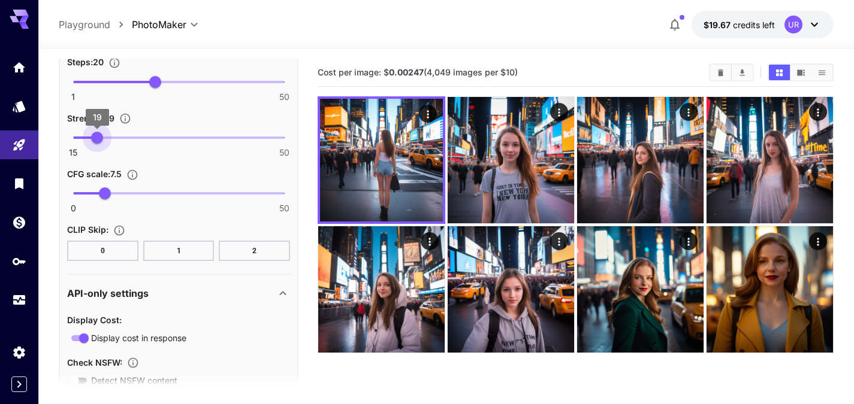
drag, startPoint x: 258, startPoint y: 141, endPoint x: 98, endPoint y: 125, distance: 160.9
click at [98, 132] on span "19" at bounding box center [97, 138] width 12 height 12
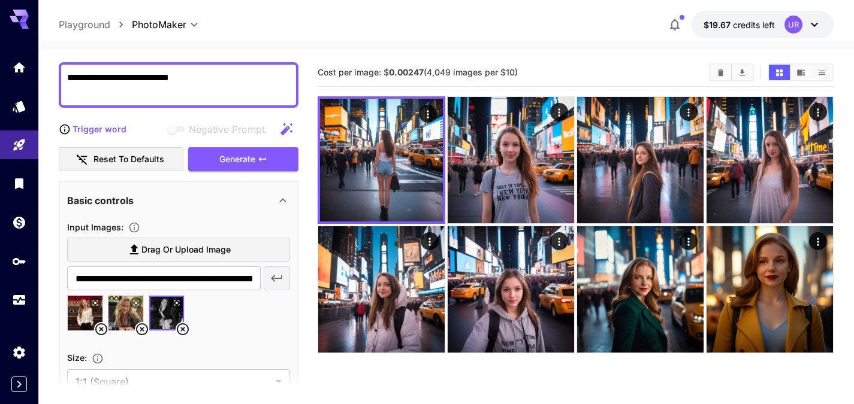
scroll to position [96, 0]
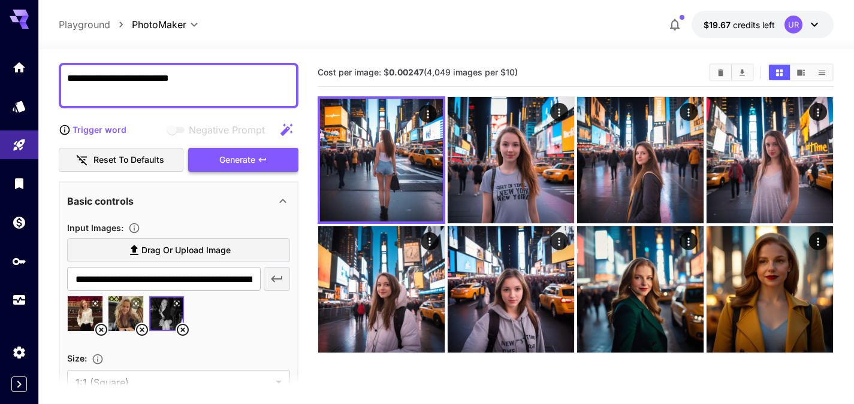
click at [226, 150] on div "Generate" at bounding box center [243, 160] width 110 height 25
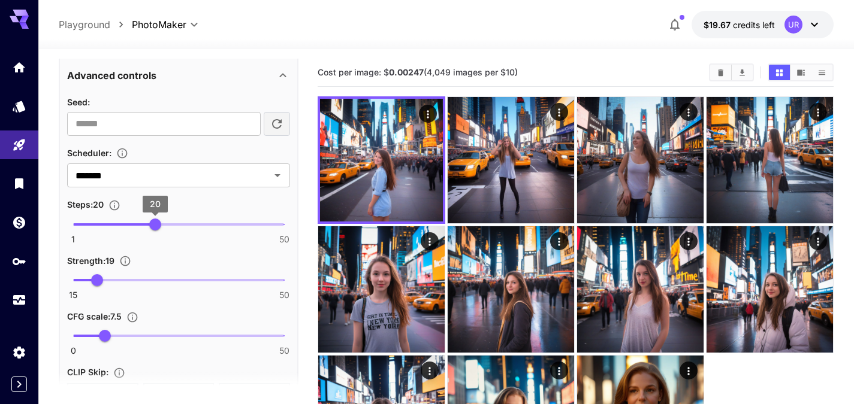
scroll to position [632, 0]
type input "**"
drag, startPoint x: 99, startPoint y: 276, endPoint x: 50, endPoint y: 270, distance: 48.8
click at [50, 270] on section "**********" at bounding box center [445, 284] width 815 height 470
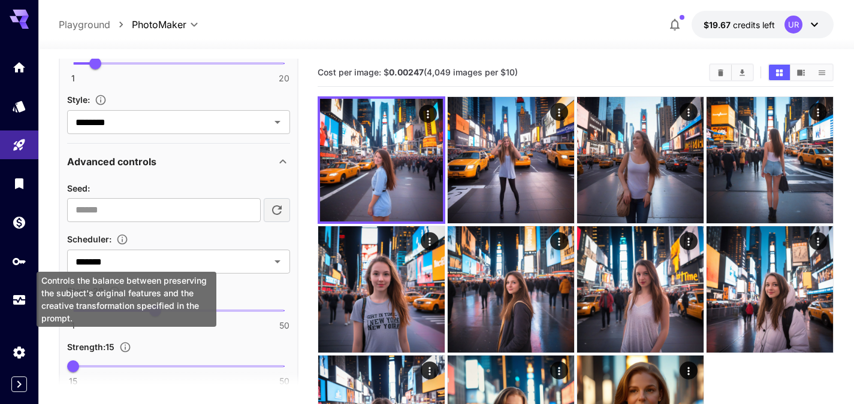
scroll to position [537, 0]
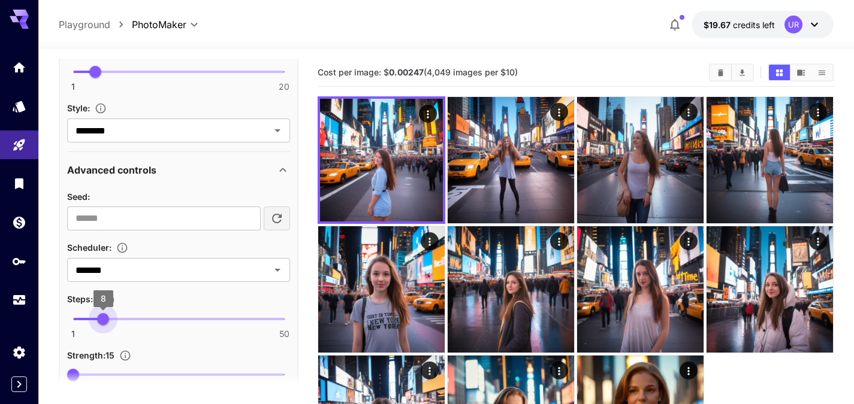
type input "*"
drag, startPoint x: 159, startPoint y: 320, endPoint x: 105, endPoint y: 316, distance: 54.1
click at [105, 316] on span "8" at bounding box center [103, 319] width 12 height 12
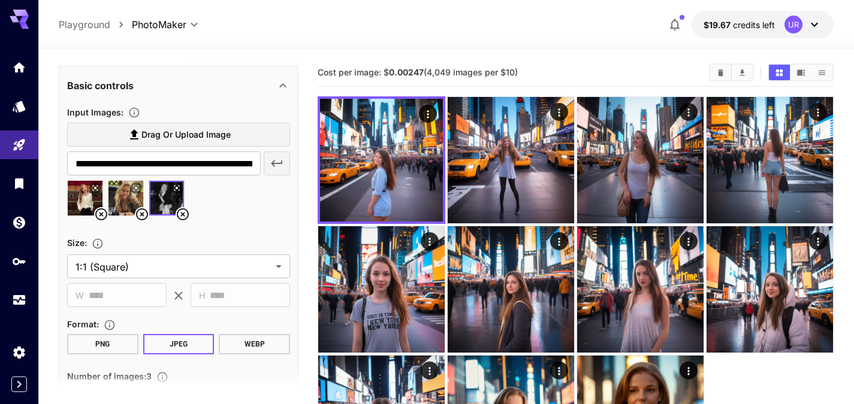
scroll to position [165, 0]
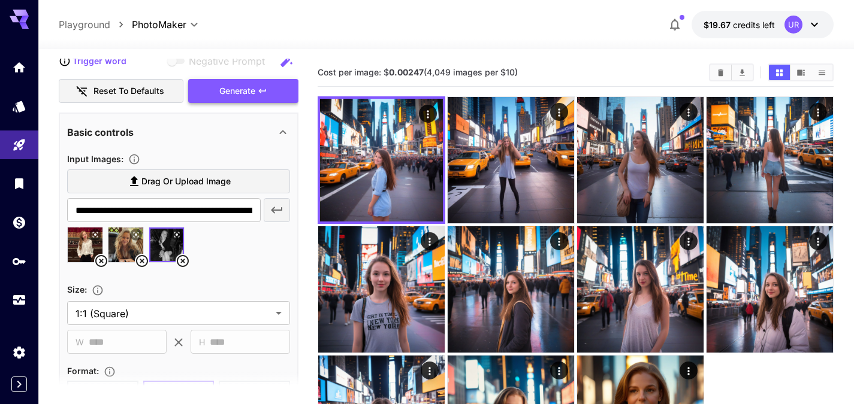
click at [216, 97] on div "Generate" at bounding box center [243, 91] width 110 height 25
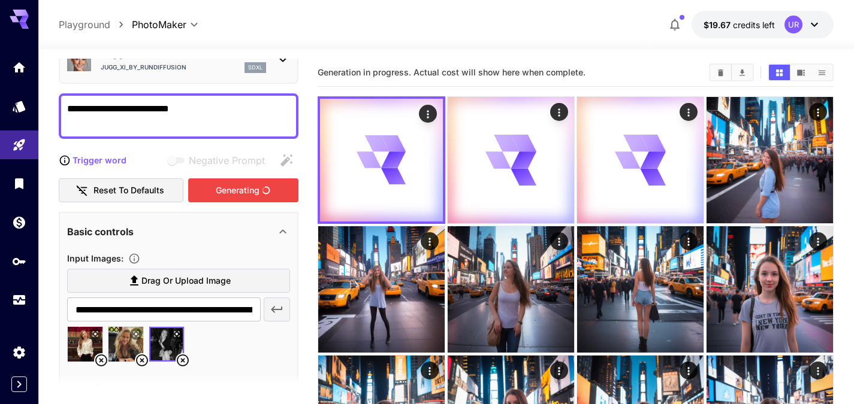
scroll to position [100, 0]
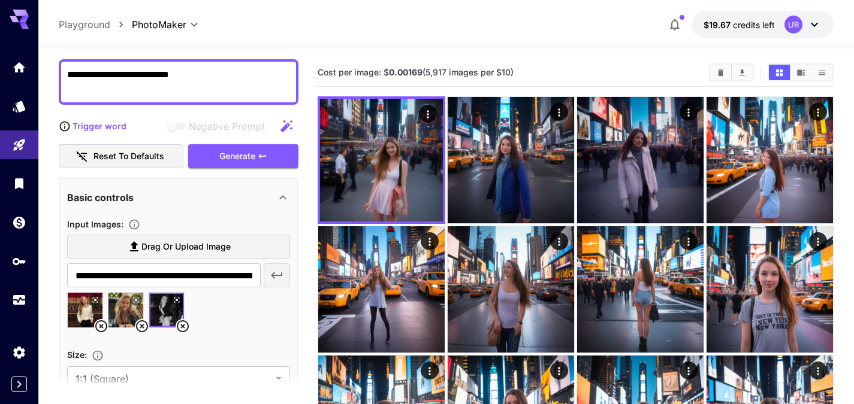
click at [80, 122] on p "Trigger word" at bounding box center [99, 126] width 54 height 13
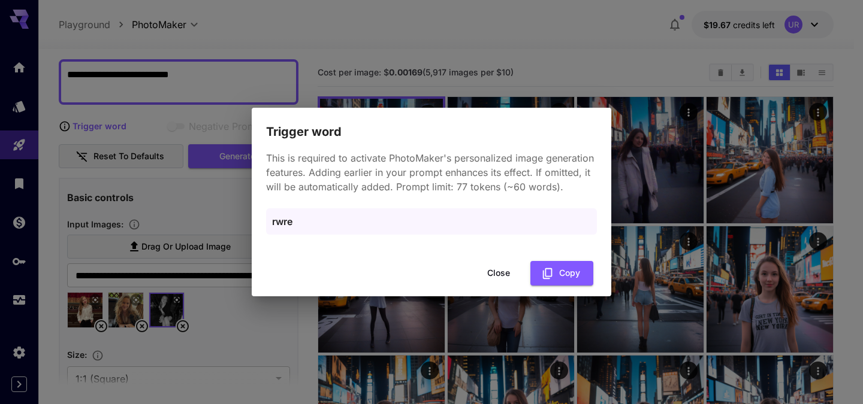
click at [363, 217] on p "rwre" at bounding box center [431, 221] width 319 height 14
click at [367, 225] on p "rwre" at bounding box center [431, 221] width 319 height 14
drag, startPoint x: 496, startPoint y: 270, endPoint x: 347, endPoint y: 184, distance: 172.3
click at [347, 184] on div "Trigger word This is required to activate PhotoMaker's personalized image gener…" at bounding box center [431, 202] width 359 height 189
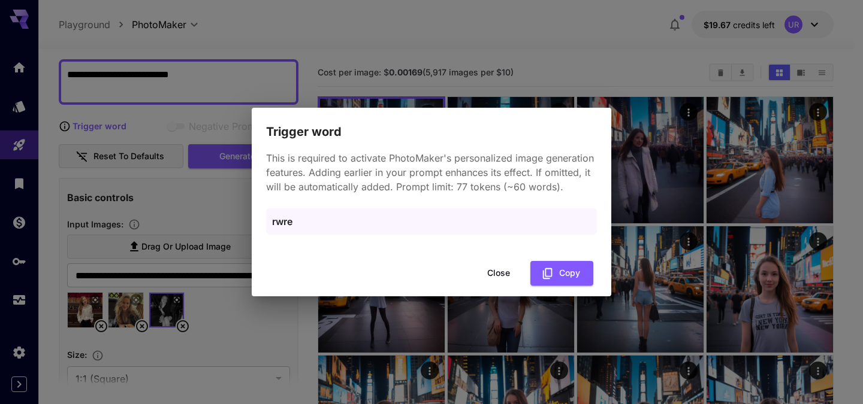
click at [297, 223] on p "rwre" at bounding box center [431, 221] width 319 height 14
click at [542, 274] on icon "button" at bounding box center [547, 273] width 13 height 13
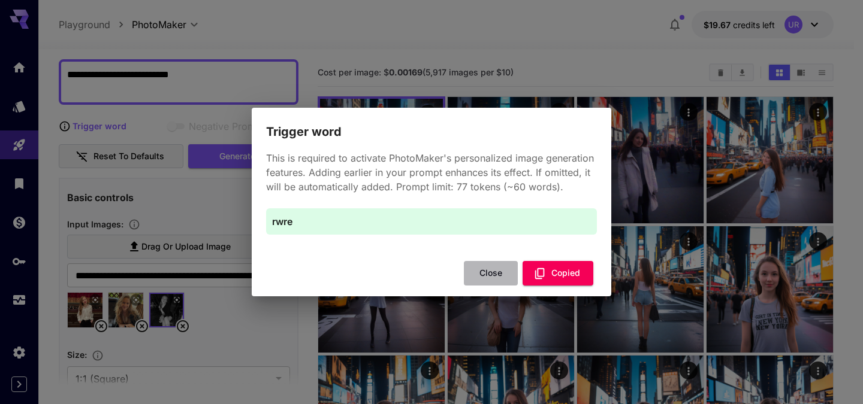
click at [486, 269] on button "Close" at bounding box center [491, 273] width 54 height 25
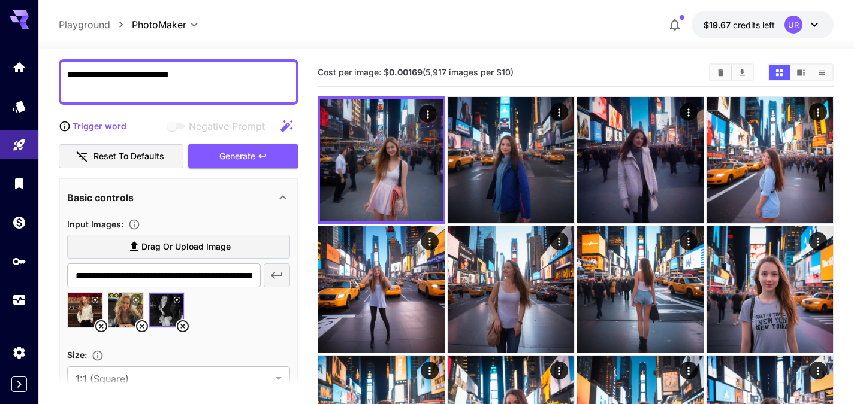
click at [76, 123] on p "Trigger word" at bounding box center [99, 126] width 54 height 13
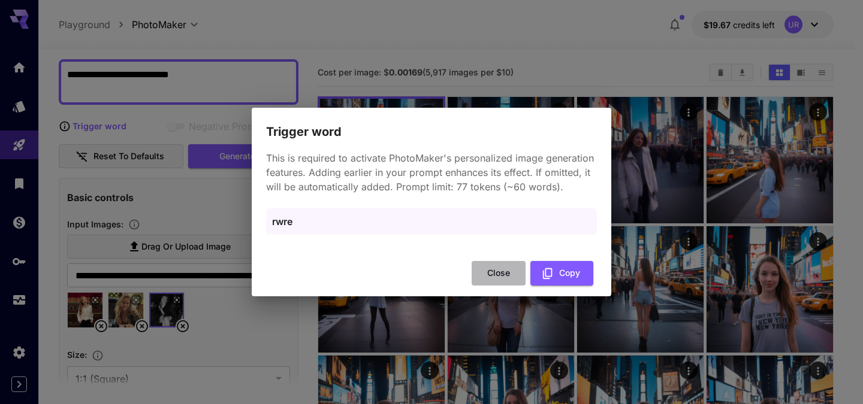
click at [486, 280] on button "Close" at bounding box center [499, 273] width 54 height 25
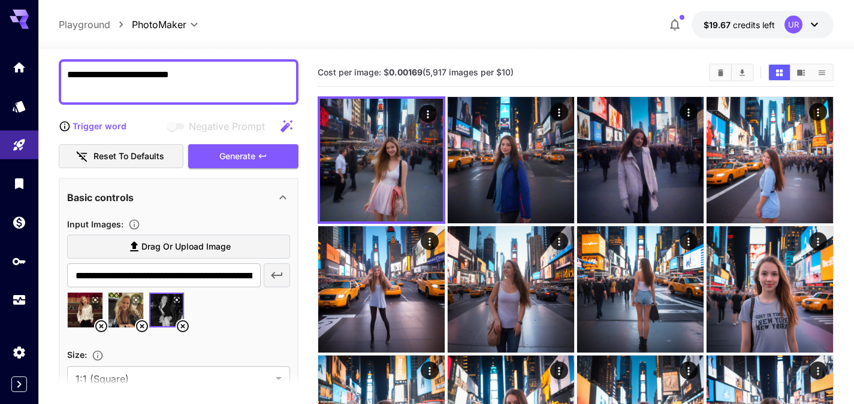
click at [93, 124] on p "Trigger word" at bounding box center [99, 126] width 54 height 13
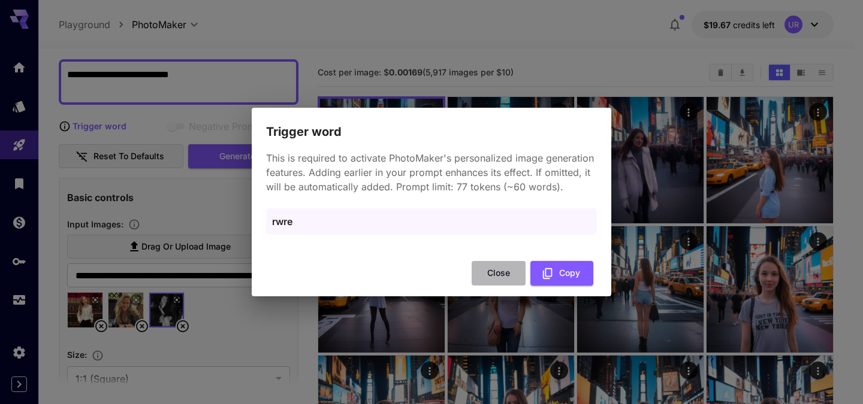
click at [503, 267] on button "Close" at bounding box center [499, 273] width 54 height 25
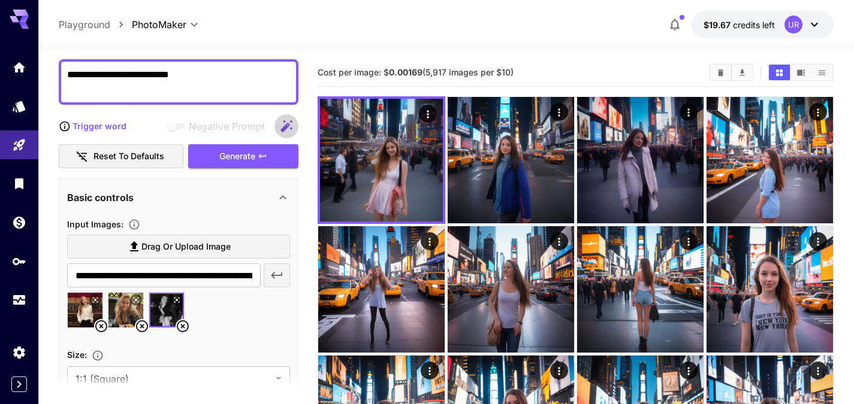
click at [288, 128] on icon "button" at bounding box center [286, 126] width 14 height 14
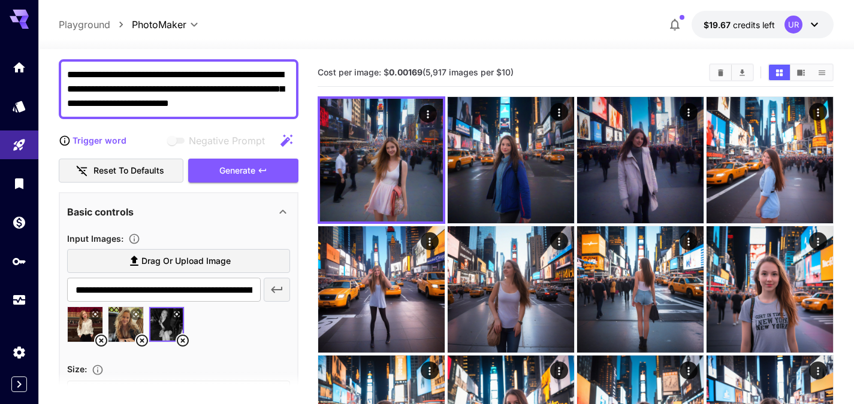
click at [27, 50] on div at bounding box center [19, 175] width 38 height 292
click at [65, 77] on div "**********" at bounding box center [179, 89] width 240 height 60
click at [67, 72] on textarea "**********" at bounding box center [178, 89] width 223 height 43
paste textarea "****"
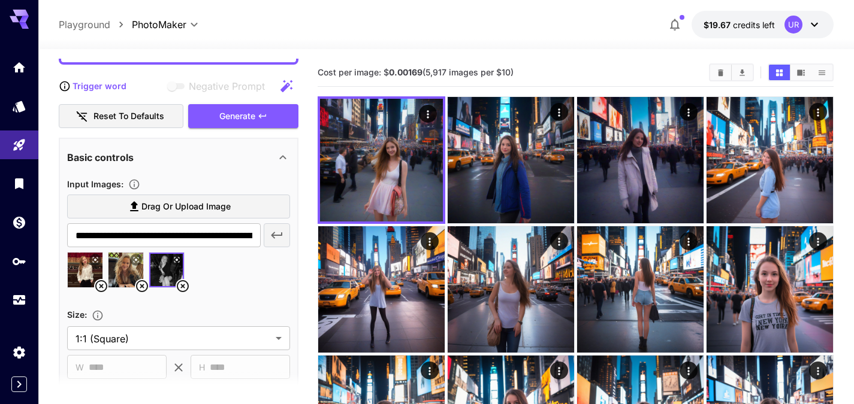
scroll to position [0, 0]
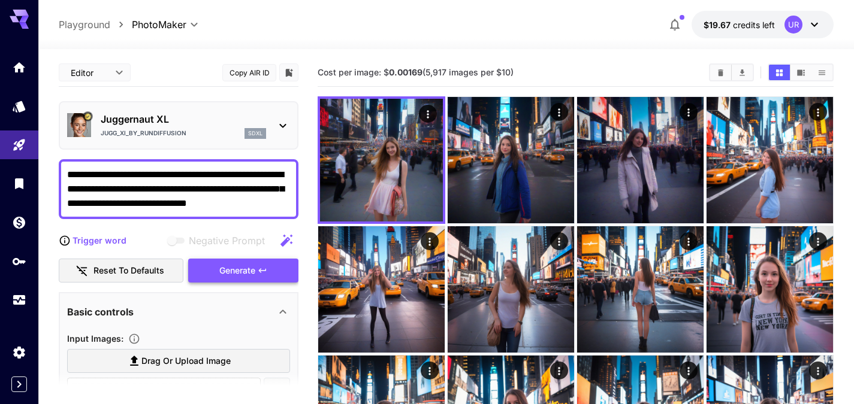
click at [240, 280] on div "Generate" at bounding box center [243, 271] width 110 height 25
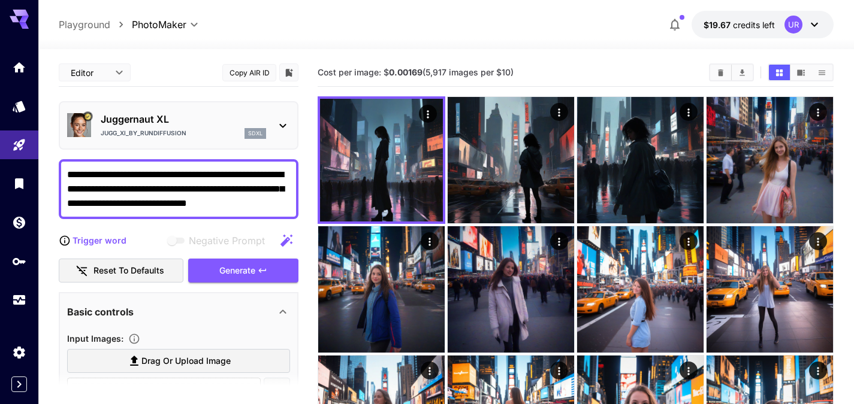
drag, startPoint x: 210, startPoint y: 174, endPoint x: 294, endPoint y: 204, distance: 89.1
click at [294, 204] on div "**********" at bounding box center [179, 189] width 240 height 60
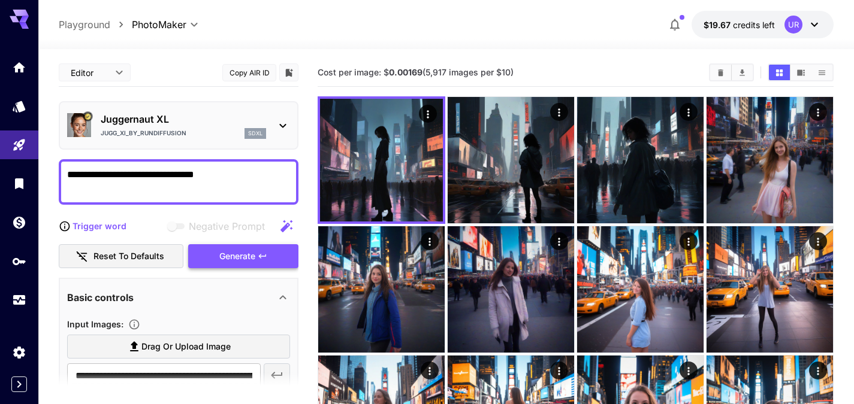
type textarea "**********"
click at [224, 257] on div "Generate" at bounding box center [243, 256] width 110 height 25
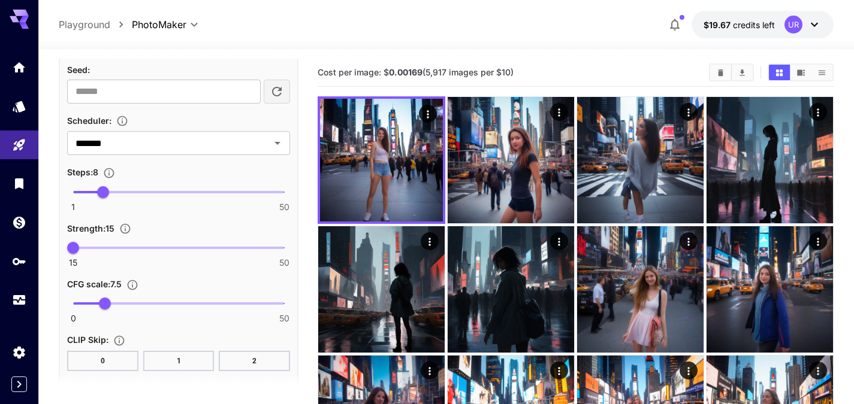
scroll to position [663, 0]
type input "**"
drag, startPoint x: 96, startPoint y: 191, endPoint x: 177, endPoint y: 204, distance: 81.9
click at [177, 199] on span "25" at bounding box center [176, 193] width 12 height 12
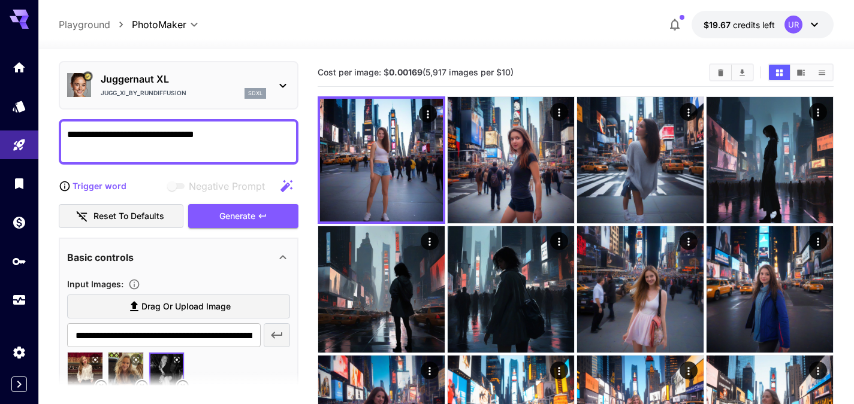
scroll to position [0, 0]
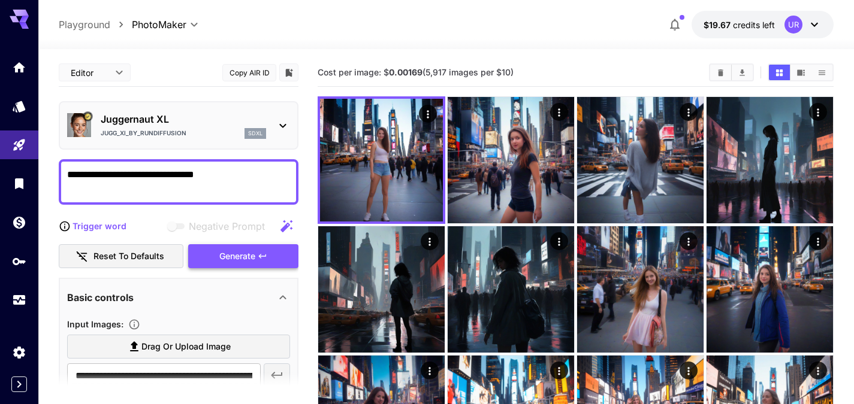
click at [234, 258] on div "Generate" at bounding box center [243, 256] width 110 height 25
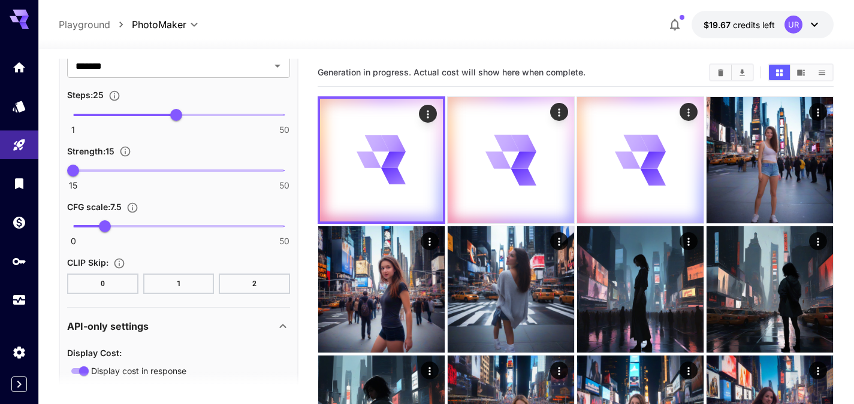
scroll to position [742, 0]
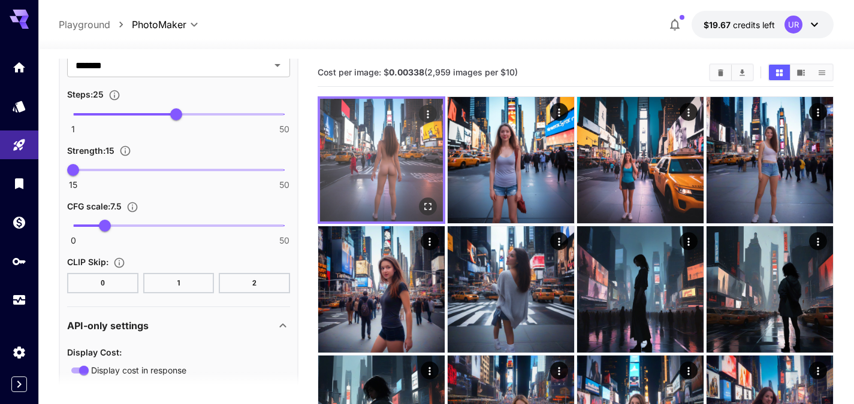
click at [367, 163] on img at bounding box center [381, 160] width 123 height 123
click at [433, 204] on icon "Open in fullscreen" at bounding box center [428, 207] width 12 height 12
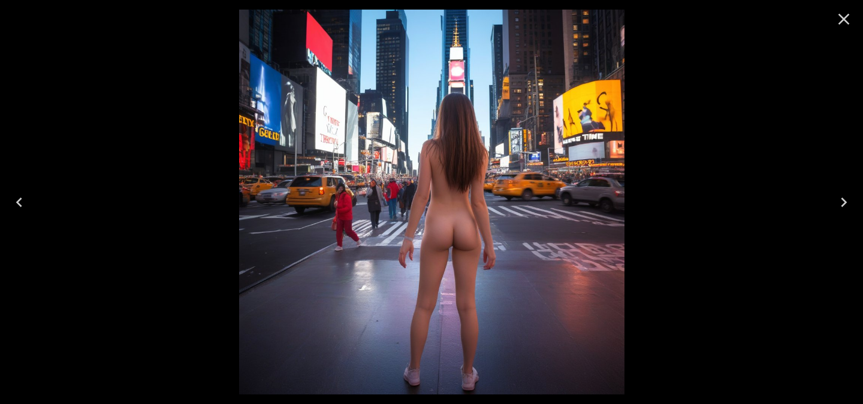
click at [842, 12] on icon "Close" at bounding box center [843, 19] width 19 height 19
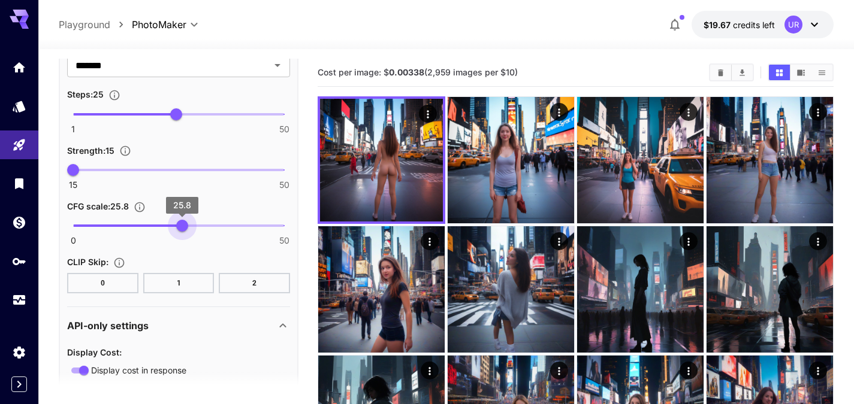
drag, startPoint x: 105, startPoint y: 229, endPoint x: 182, endPoint y: 231, distance: 77.3
click at [182, 231] on span "25.8" at bounding box center [182, 226] width 12 height 12
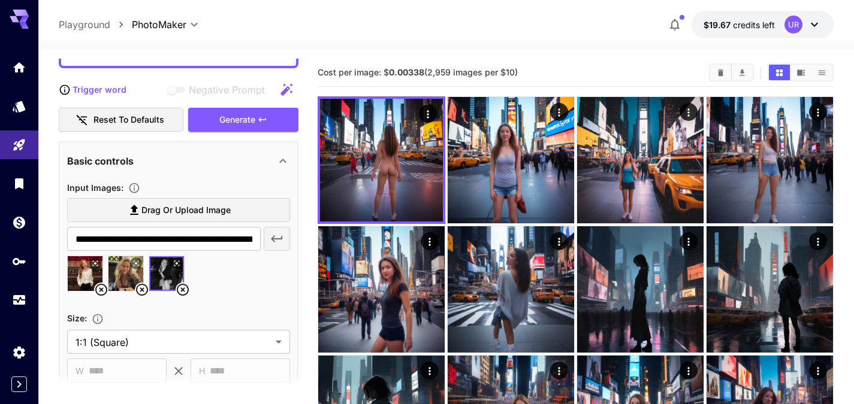
scroll to position [0, 0]
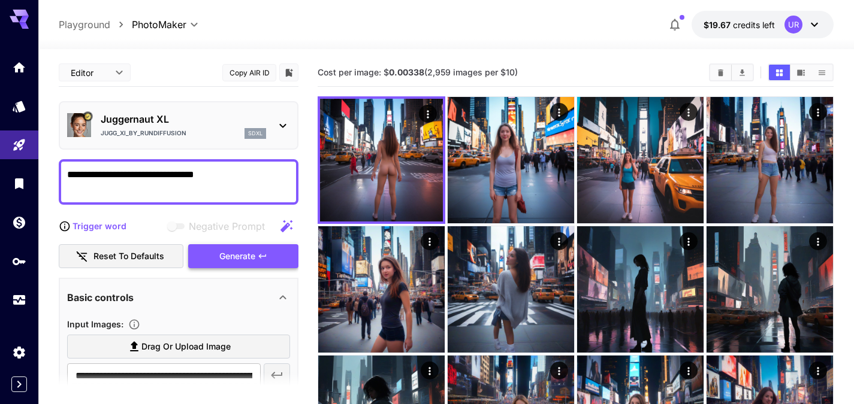
click at [261, 262] on div "Generate" at bounding box center [243, 256] width 110 height 25
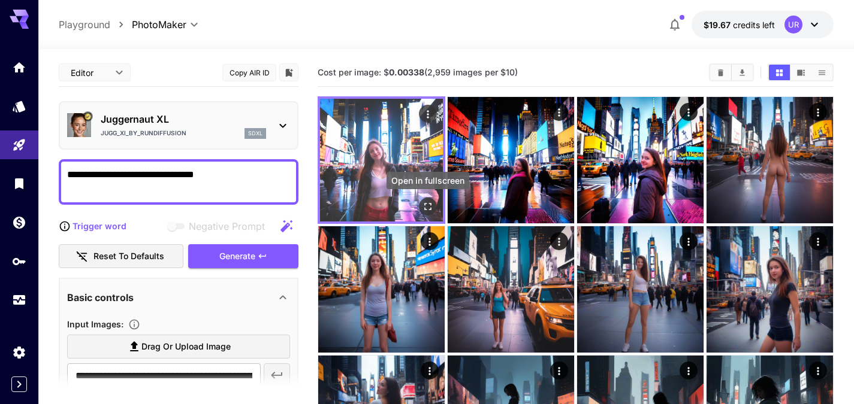
click at [427, 203] on icon "Open in fullscreen" at bounding box center [428, 207] width 12 height 12
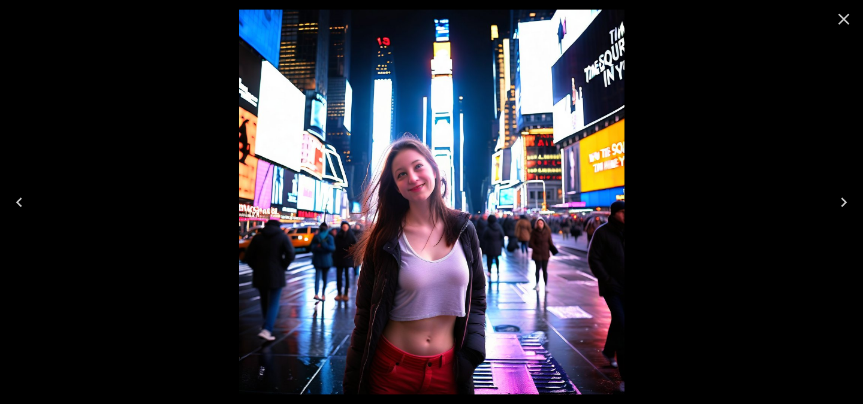
click at [785, 93] on div at bounding box center [431, 202] width 863 height 404
click at [850, 192] on button "Next" at bounding box center [843, 203] width 38 height 48
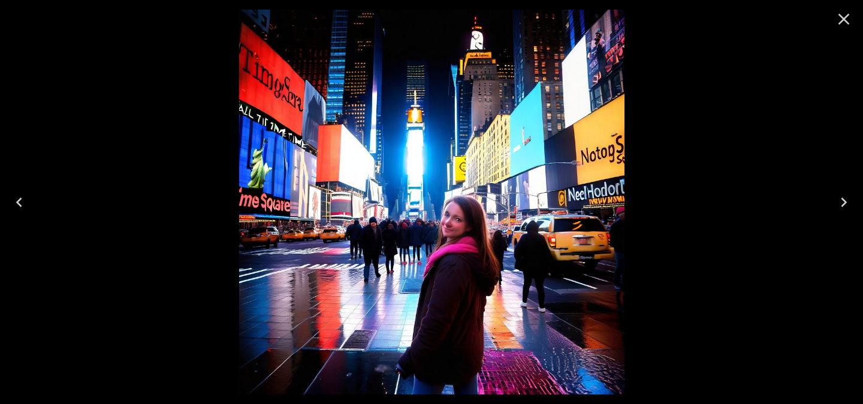
click at [849, 15] on icon "Close" at bounding box center [843, 19] width 19 height 19
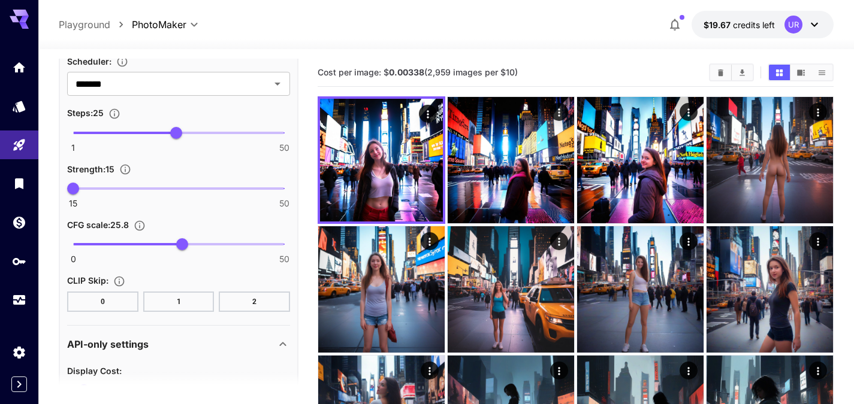
scroll to position [725, 0]
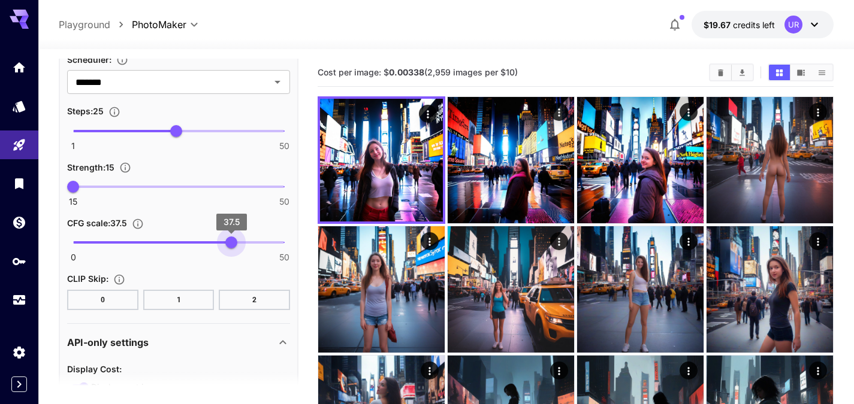
drag, startPoint x: 187, startPoint y: 244, endPoint x: 237, endPoint y: 246, distance: 49.7
click at [237, 246] on span "37.5" at bounding box center [231, 243] width 12 height 12
type input "****"
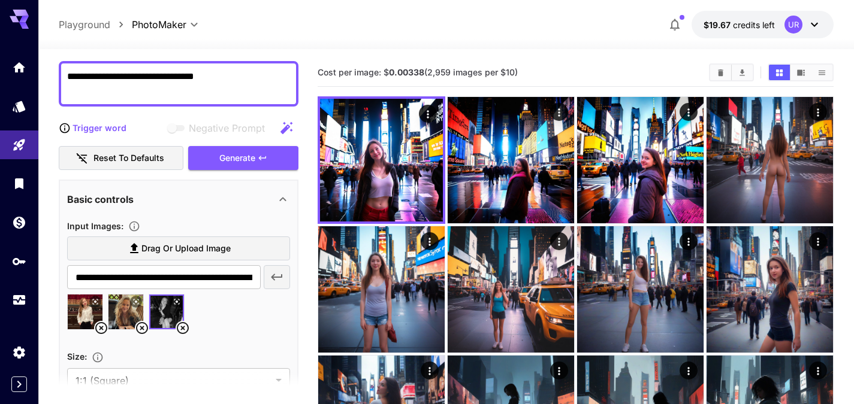
scroll to position [98, 0]
click at [109, 155] on button "Reset to defaults" at bounding box center [121, 159] width 125 height 25
type input "**"
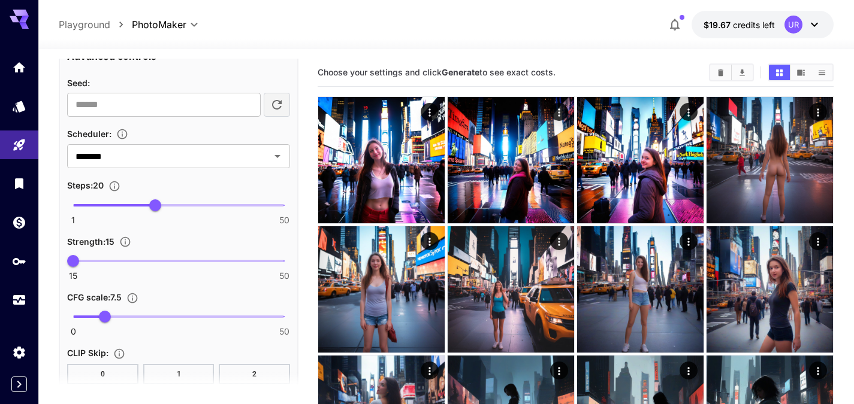
scroll to position [649, 0]
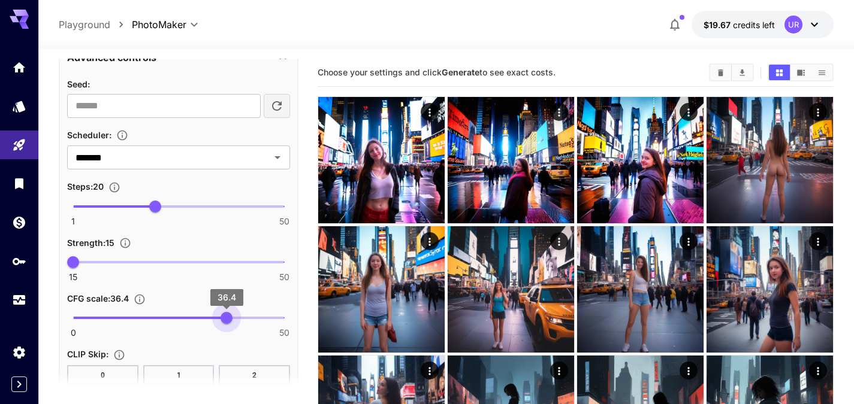
type input "****"
drag, startPoint x: 105, startPoint y: 318, endPoint x: 241, endPoint y: 319, distance: 135.4
click at [241, 319] on span "39.8" at bounding box center [241, 318] width 12 height 12
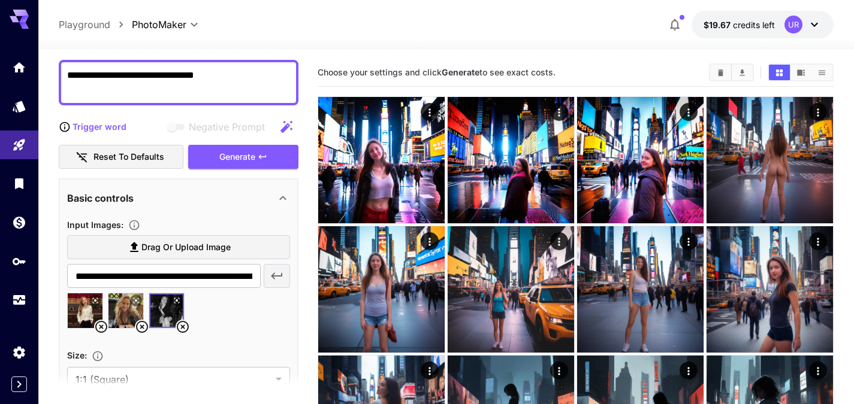
scroll to position [0, 0]
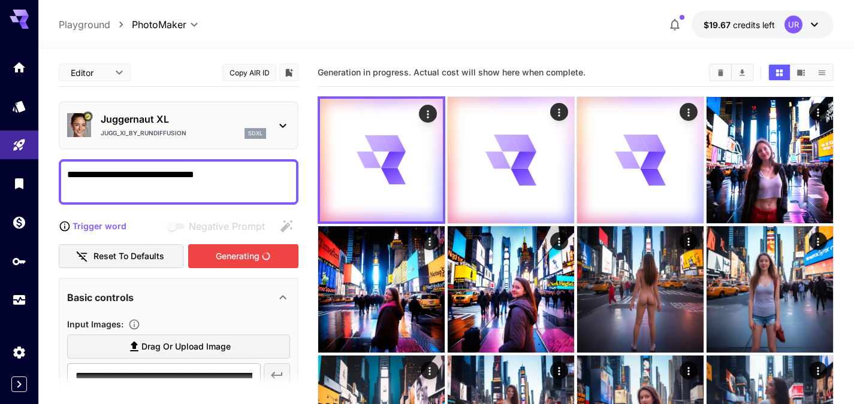
click at [236, 247] on div "Generating" at bounding box center [243, 256] width 110 height 25
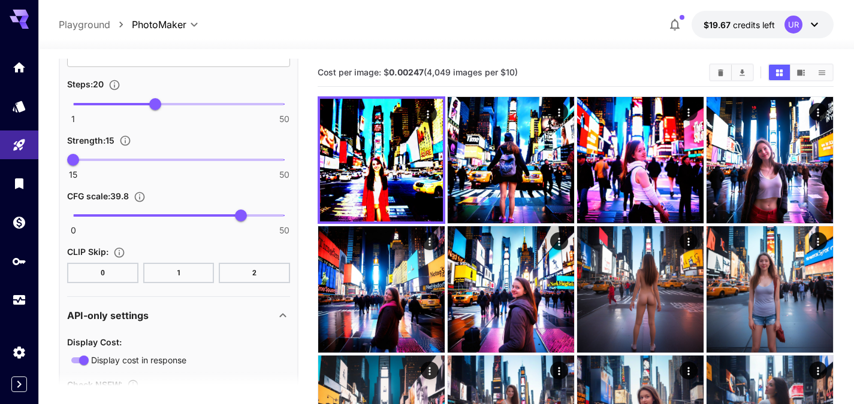
scroll to position [808, 0]
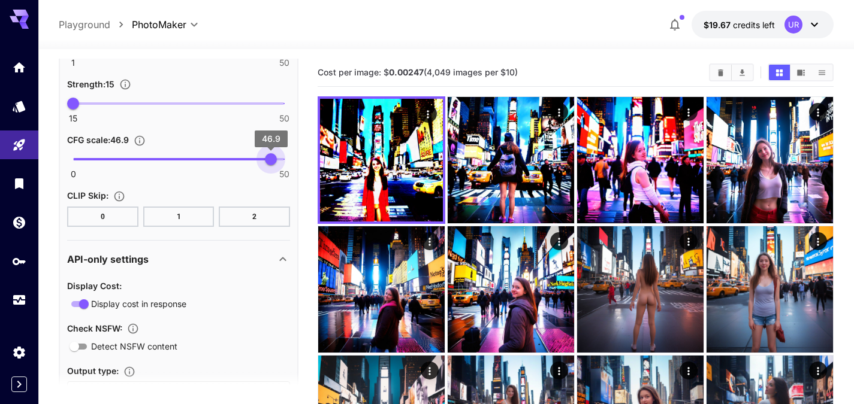
type input "****"
drag, startPoint x: 246, startPoint y: 162, endPoint x: 281, endPoint y: 158, distance: 34.9
click at [281, 158] on span "49.3" at bounding box center [281, 159] width 12 height 12
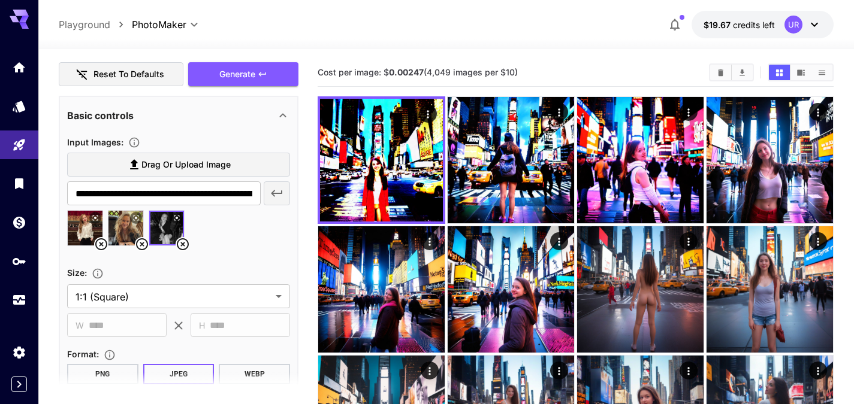
scroll to position [182, 0]
click at [250, 82] on div "Generate" at bounding box center [243, 75] width 110 height 25
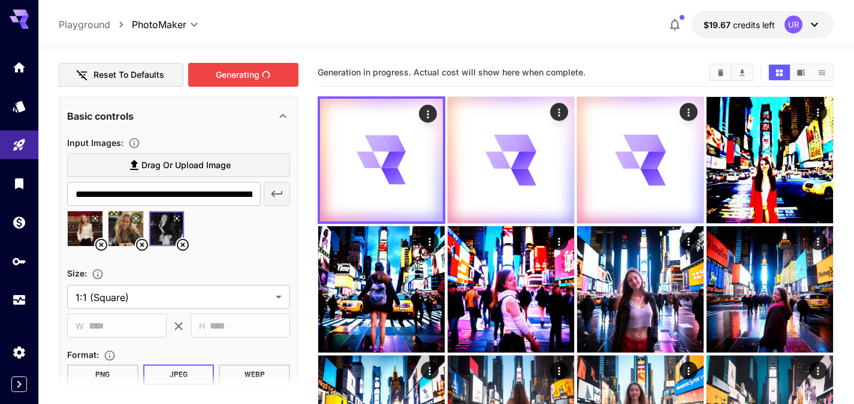
click at [166, 231] on img at bounding box center [166, 229] width 35 height 35
click at [114, 229] on img at bounding box center [125, 229] width 35 height 35
click at [74, 231] on img at bounding box center [85, 229] width 35 height 35
type input "**********"
click at [81, 231] on img at bounding box center [85, 229] width 35 height 35
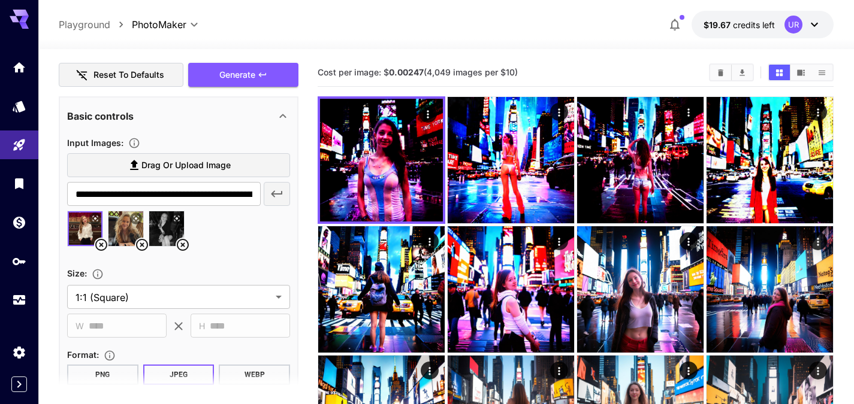
click at [241, 73] on div "Generate" at bounding box center [243, 75] width 110 height 25
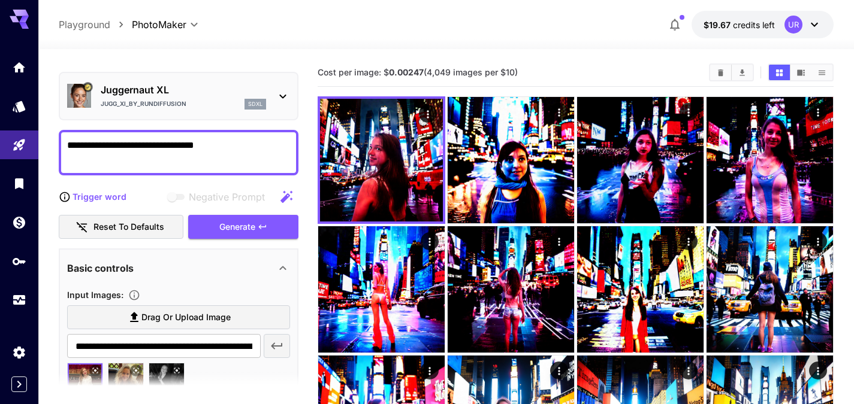
scroll to position [0, 0]
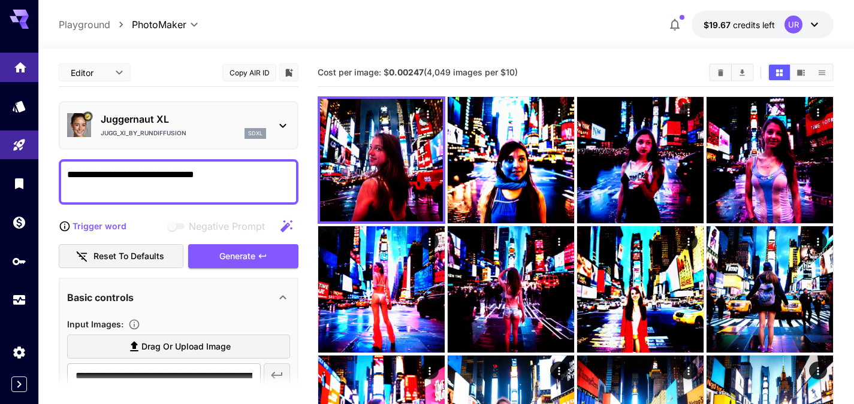
click at [31, 59] on link at bounding box center [19, 67] width 38 height 29
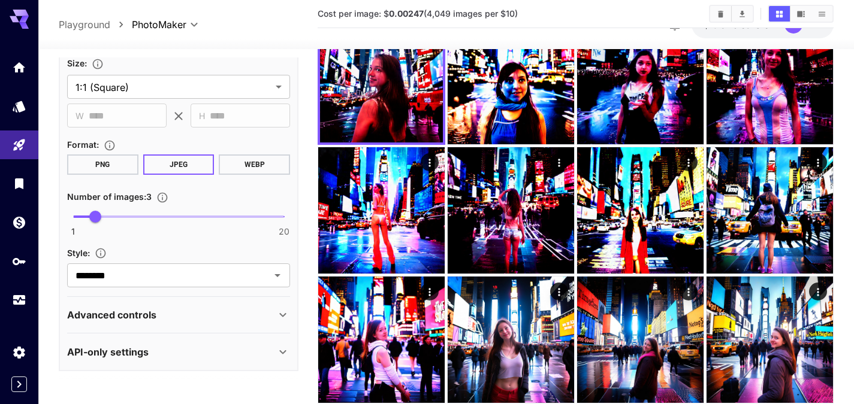
scroll to position [80, 0]
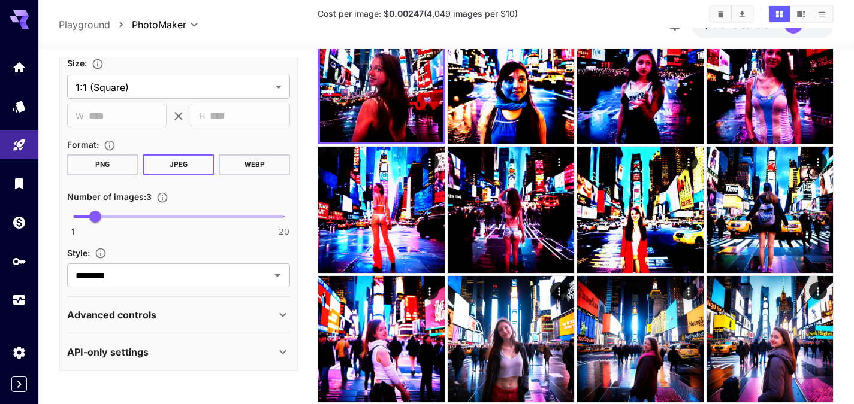
click at [173, 359] on div "API-only settings" at bounding box center [178, 352] width 223 height 29
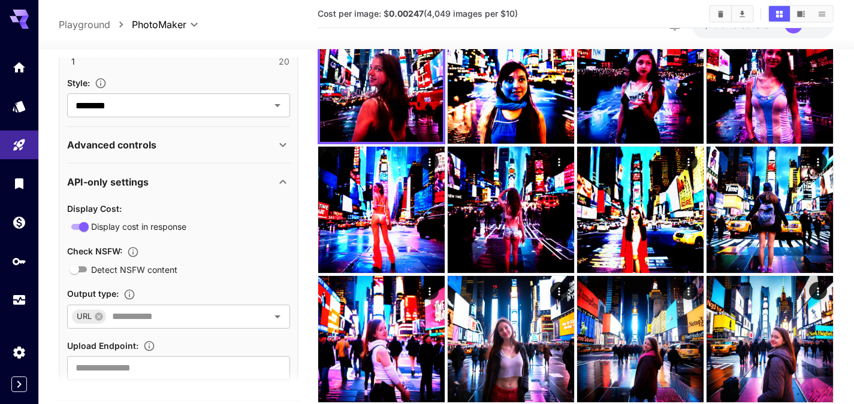
scroll to position [594, 0]
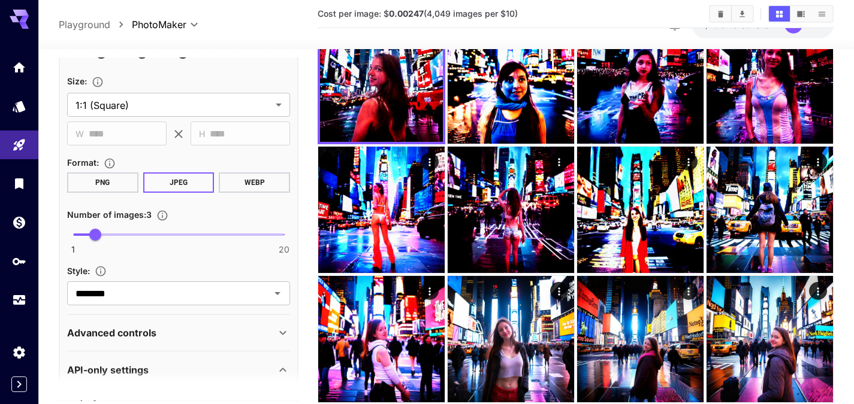
click at [188, 339] on div "Advanced controls" at bounding box center [171, 333] width 209 height 14
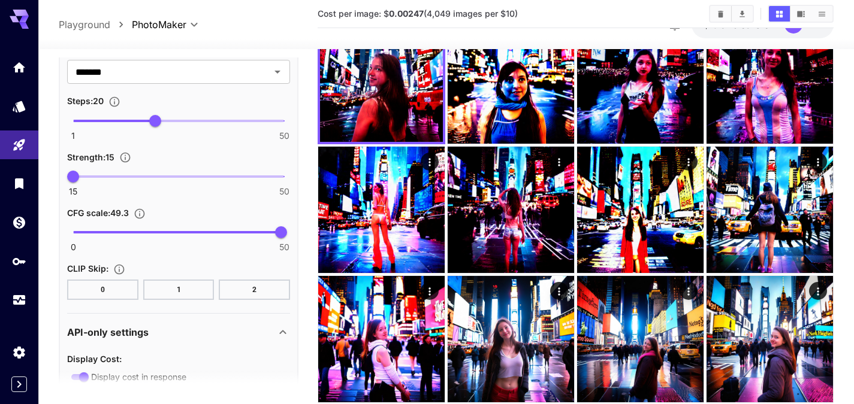
scroll to position [735, 0]
type input "****"
drag, startPoint x: 278, startPoint y: 232, endPoint x: 159, endPoint y: 244, distance: 119.2
click at [159, 244] on div "0 50 20.5" at bounding box center [178, 237] width 223 height 28
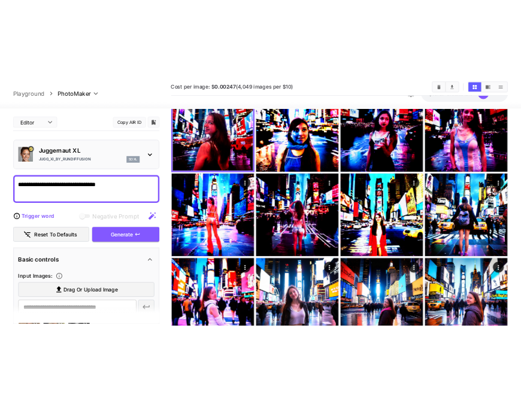
scroll to position [68, 0]
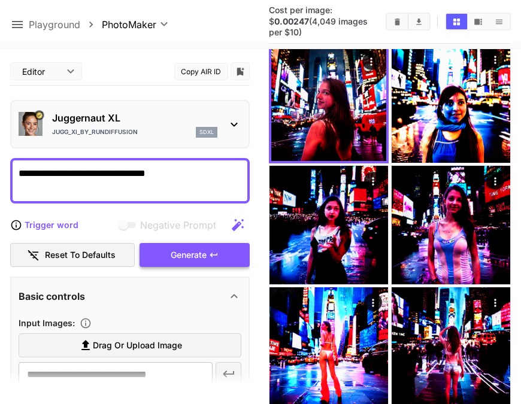
click at [180, 258] on div "Generate" at bounding box center [195, 255] width 110 height 25
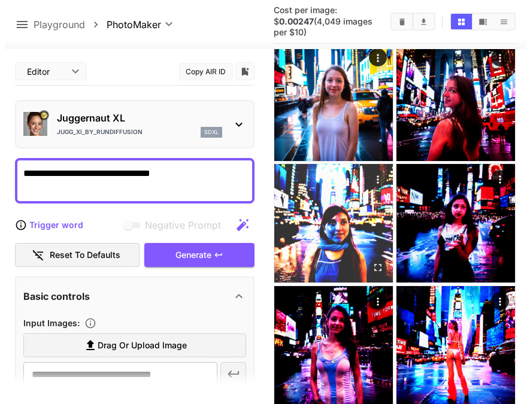
scroll to position [0, 0]
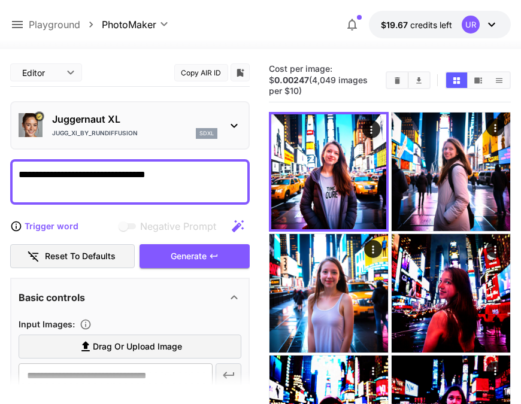
click at [152, 120] on p "Juggernaut XL" at bounding box center [134, 119] width 165 height 14
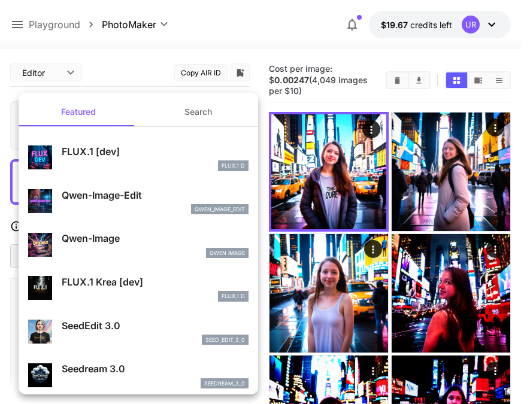
click at [179, 112] on button "Search" at bounding box center [198, 112] width 120 height 29
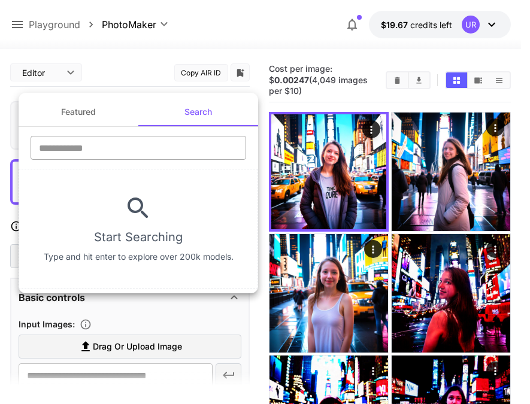
click at [101, 144] on input "text" at bounding box center [139, 148] width 216 height 24
type input "*"
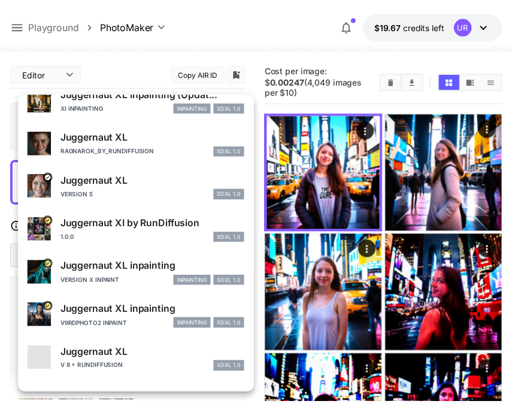
scroll to position [171, 0]
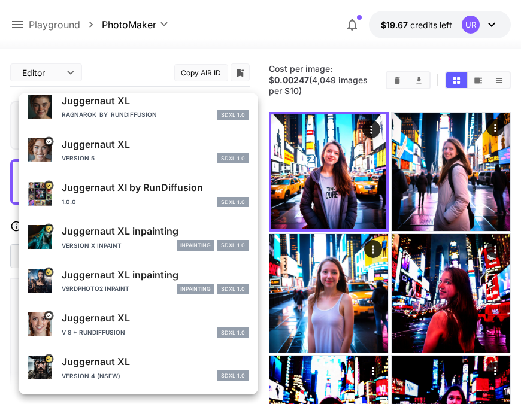
type input "**********"
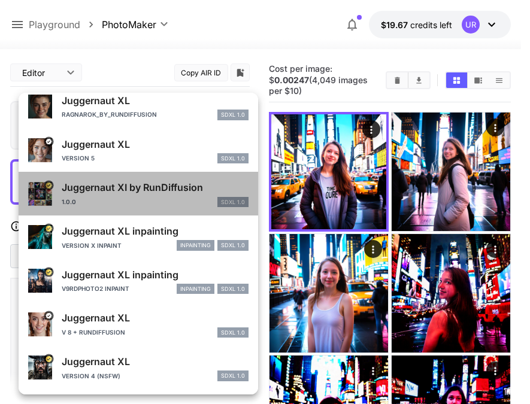
click at [150, 199] on div "1.0.0 SDXL 1.0" at bounding box center [155, 202] width 187 height 11
type input "*"
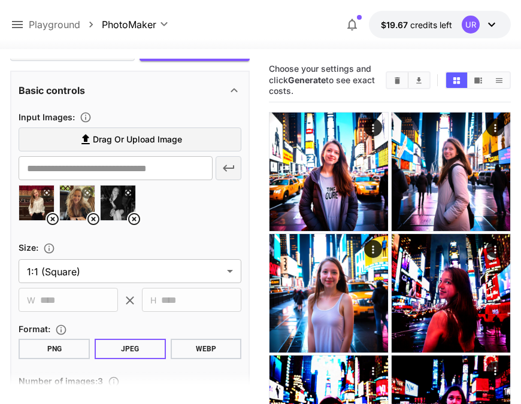
scroll to position [0, 0]
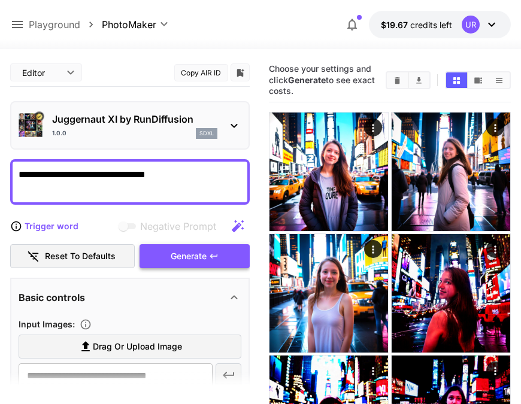
click at [204, 250] on div "Generate" at bounding box center [195, 256] width 110 height 25
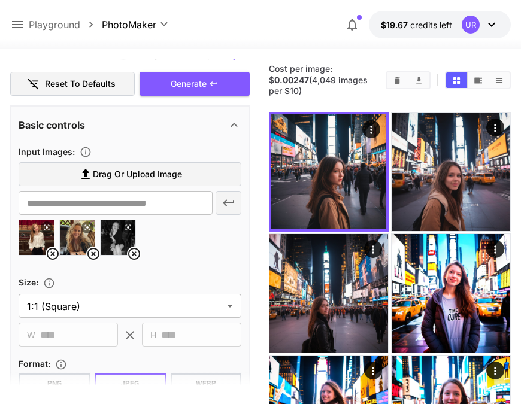
scroll to position [175, 0]
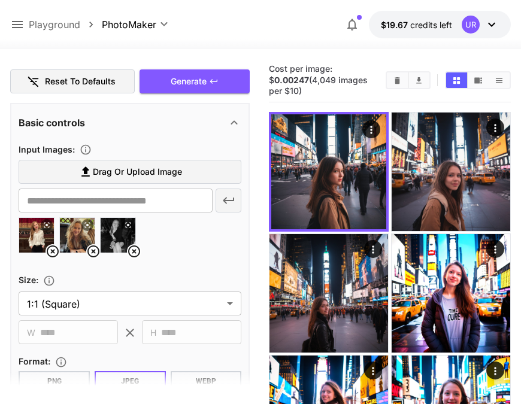
click at [44, 241] on img at bounding box center [36, 235] width 35 height 35
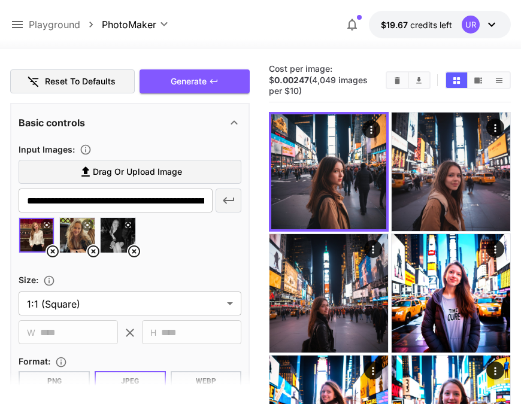
click at [67, 240] on img at bounding box center [77, 235] width 35 height 35
click at [37, 235] on img at bounding box center [36, 235] width 35 height 35
type input "**********"
click at [235, 203] on icon "button" at bounding box center [229, 201] width 14 height 14
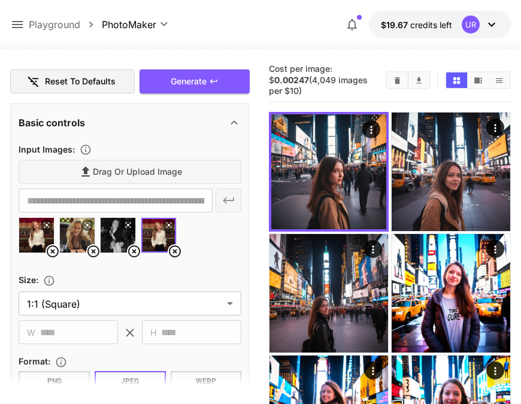
click at [53, 248] on icon at bounding box center [53, 251] width 14 height 14
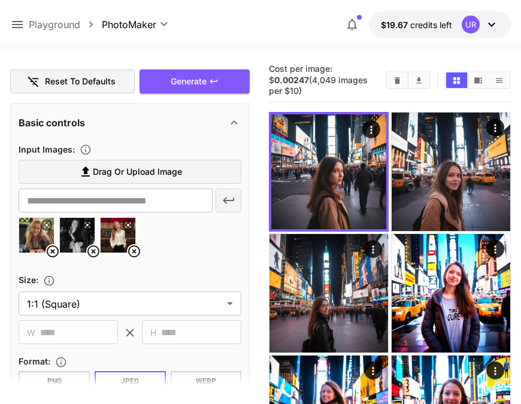
click at [38, 236] on img at bounding box center [36, 235] width 35 height 35
type input "**********"
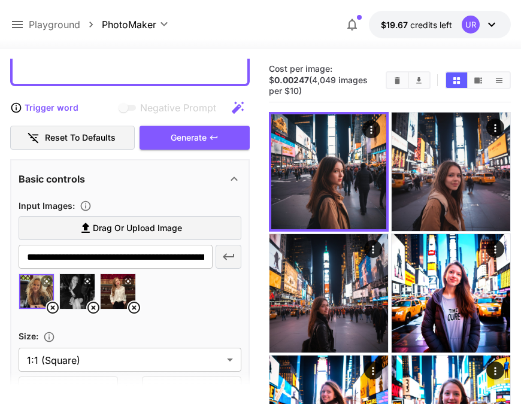
scroll to position [118, 0]
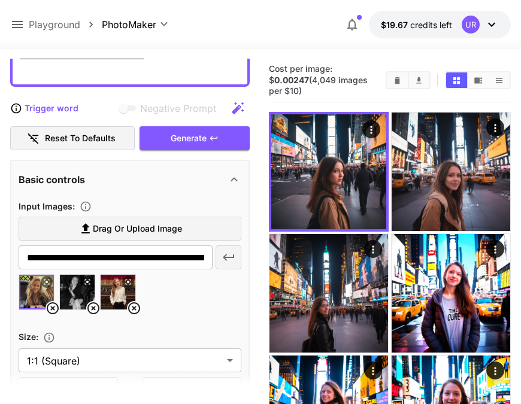
click at [186, 139] on div "Generate" at bounding box center [195, 138] width 110 height 25
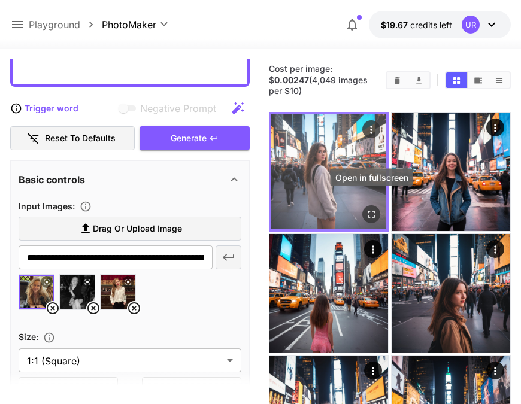
click at [378, 206] on button "Open in fullscreen" at bounding box center [371, 215] width 18 height 18
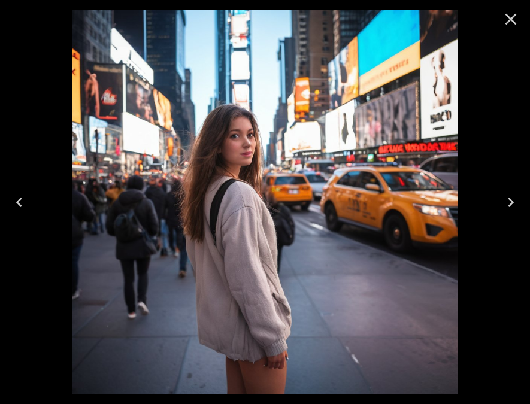
click at [515, 203] on icon "Next" at bounding box center [510, 202] width 19 height 19
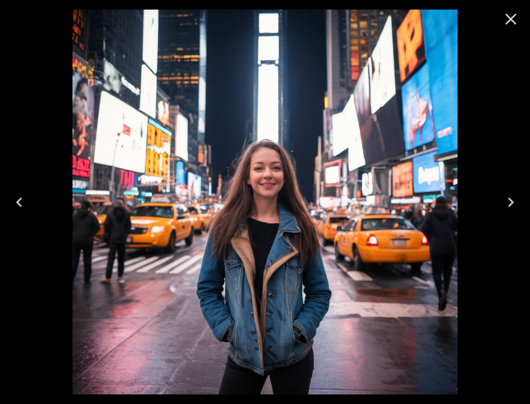
click at [521, 23] on button "Close" at bounding box center [511, 19] width 29 height 29
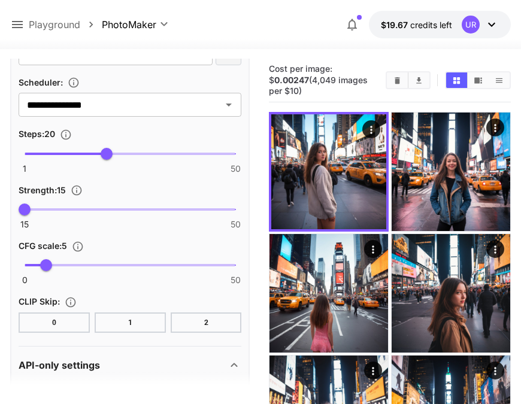
scroll to position [703, 0]
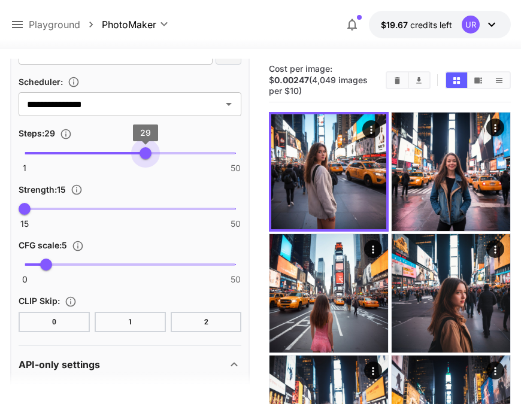
type input "**"
drag, startPoint x: 107, startPoint y: 153, endPoint x: 153, endPoint y: 157, distance: 46.9
click at [153, 157] on span "31" at bounding box center [154, 153] width 12 height 12
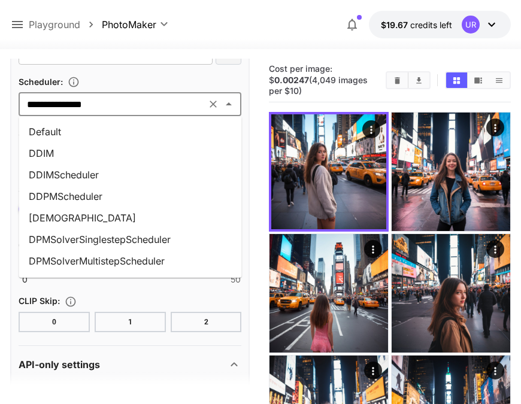
click at [160, 105] on input "**********" at bounding box center [112, 104] width 180 height 17
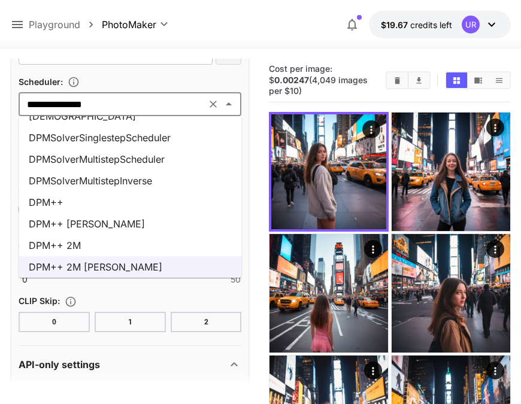
scroll to position [0, 0]
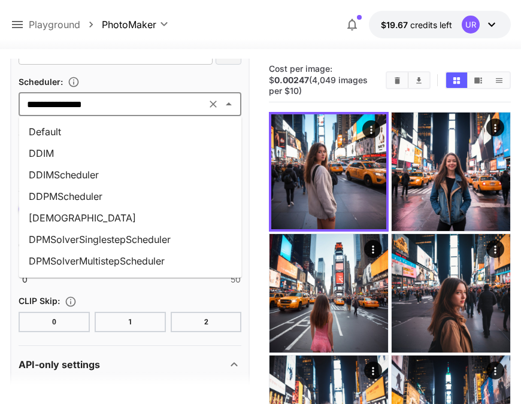
click at [10, 177] on div "**********" at bounding box center [130, 81] width 240 height 1012
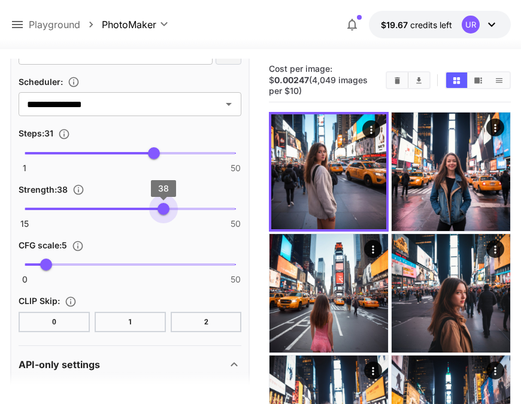
drag, startPoint x: 26, startPoint y: 206, endPoint x: 164, endPoint y: 208, distance: 138.4
click at [164, 208] on span "38" at bounding box center [164, 209] width 12 height 12
click at [146, 109] on input "**********" at bounding box center [112, 104] width 180 height 17
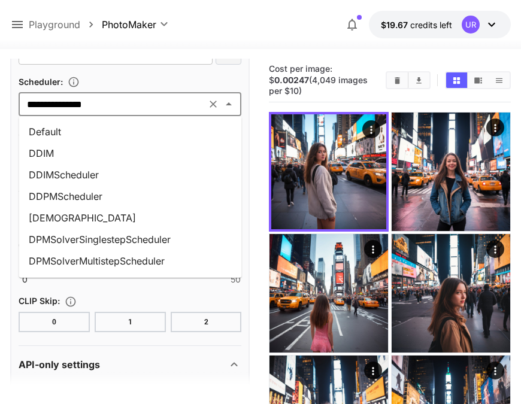
click at [131, 129] on li "Default" at bounding box center [130, 132] width 223 height 22
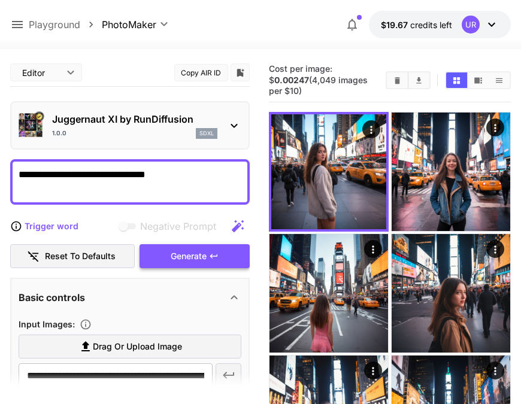
click at [212, 264] on div "Generate" at bounding box center [195, 256] width 110 height 25
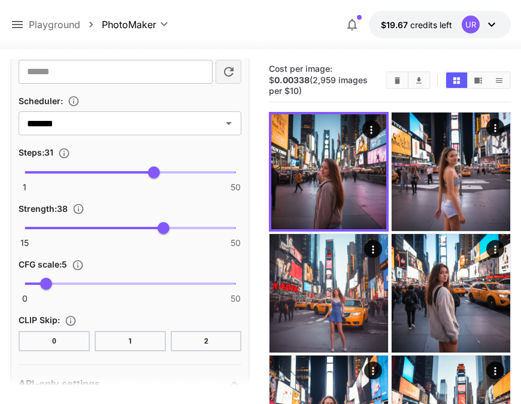
scroll to position [684, 0]
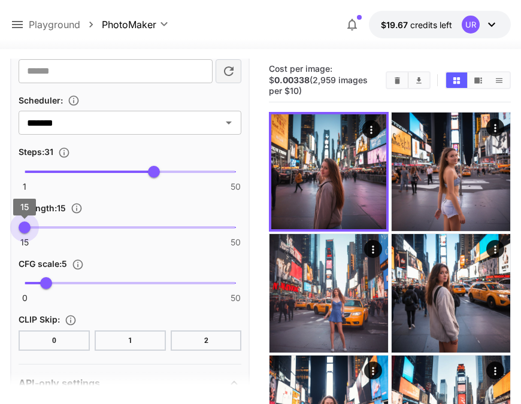
type input "**"
drag, startPoint x: 163, startPoint y: 228, endPoint x: 12, endPoint y: 212, distance: 151.9
click at [12, 212] on div "**********" at bounding box center [130, 100] width 240 height 1012
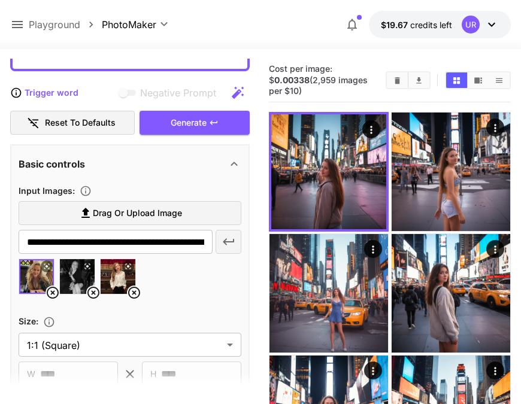
scroll to position [0, 0]
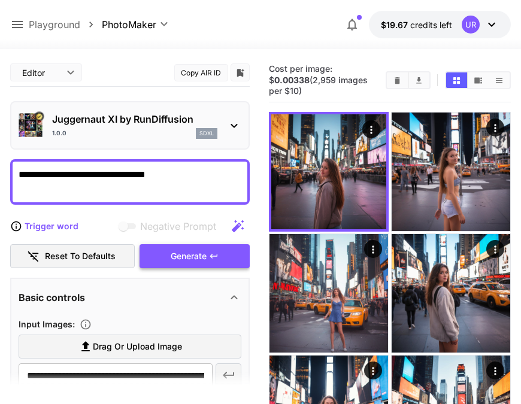
click at [161, 253] on div "Generate" at bounding box center [195, 256] width 110 height 25
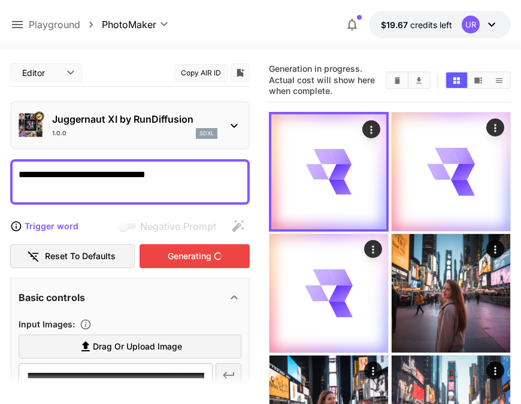
click at [191, 297] on div "Basic controls" at bounding box center [123, 298] width 209 height 14
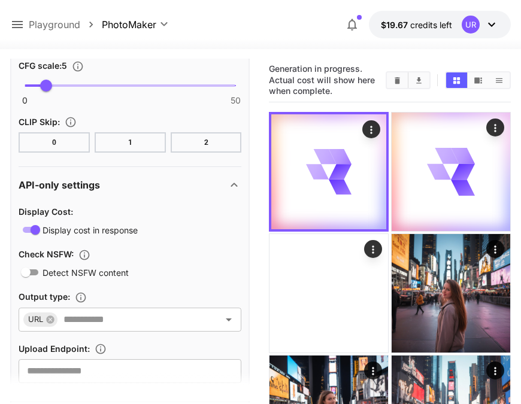
scroll to position [545, 0]
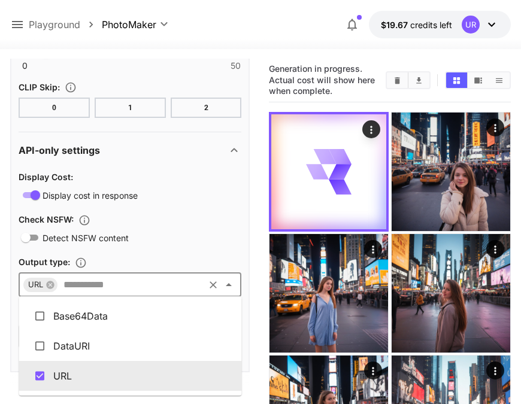
click at [100, 292] on input "text" at bounding box center [131, 285] width 144 height 17
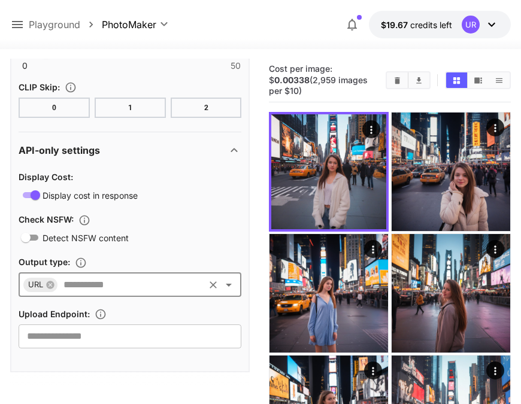
click at [100, 292] on input "text" at bounding box center [131, 285] width 144 height 17
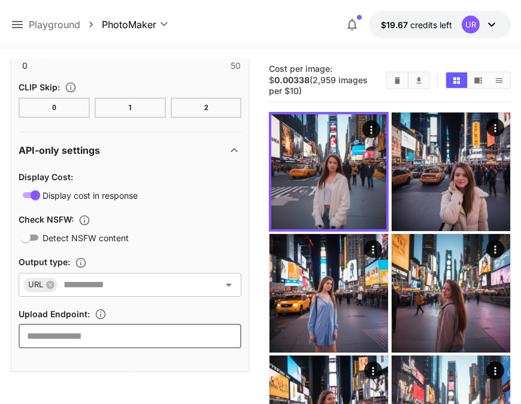
click at [88, 343] on input "text" at bounding box center [130, 337] width 223 height 24
click at [335, 68] on span "Cost per image: $ 0.00338 (2,959 images per $10)" at bounding box center [318, 80] width 99 height 32
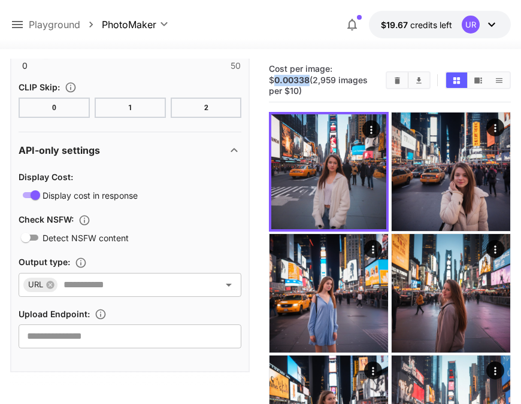
drag, startPoint x: 340, startPoint y: 68, endPoint x: 380, endPoint y: 63, distance: 40.5
click at [380, 63] on div "Cost per image: $ 0.00338 (2,959 images per $10)" at bounding box center [389, 81] width 241 height 44
copy b "0.00338"
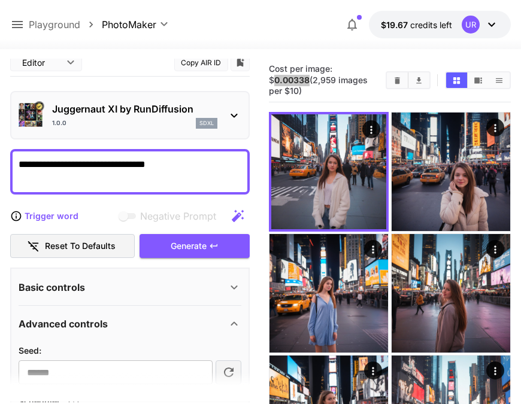
scroll to position [0, 0]
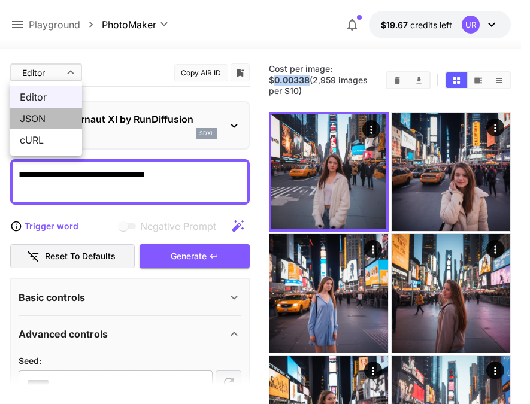
click at [44, 116] on span "JSON" at bounding box center [46, 118] width 53 height 14
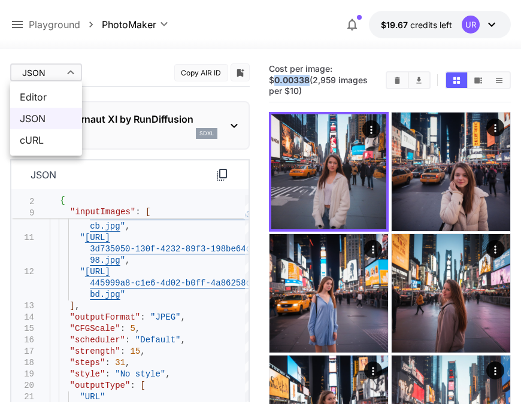
click at [40, 138] on span "cURL" at bounding box center [46, 140] width 53 height 14
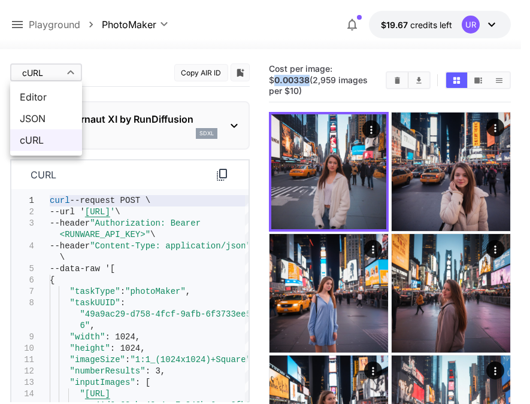
click at [55, 104] on span "Editor" at bounding box center [46, 97] width 53 height 14
type input "****"
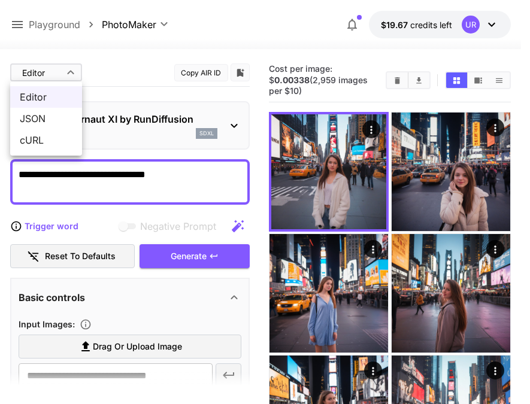
click at [78, 70] on div at bounding box center [265, 202] width 530 height 404
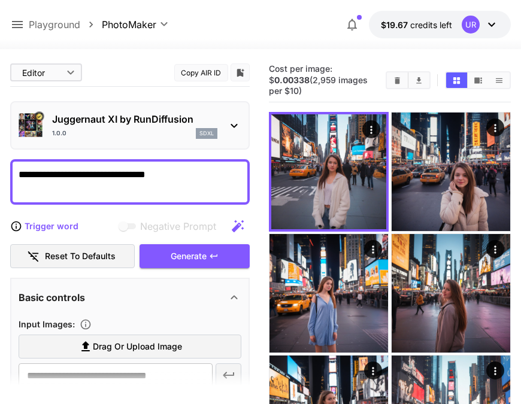
click at [78, 70] on div at bounding box center [260, 202] width 521 height 404
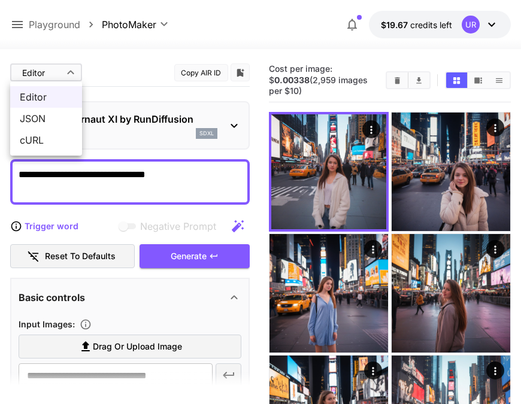
click at [55, 114] on span "JSON" at bounding box center [46, 118] width 53 height 14
type input "****"
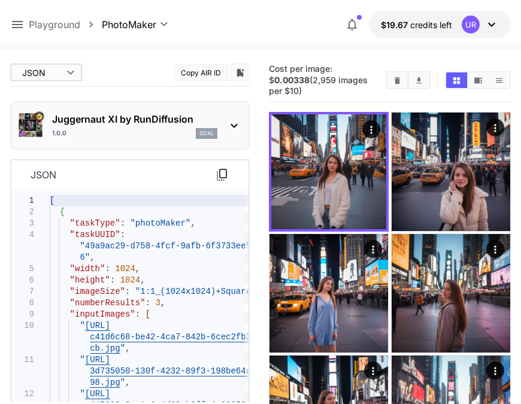
scroll to position [117, 0]
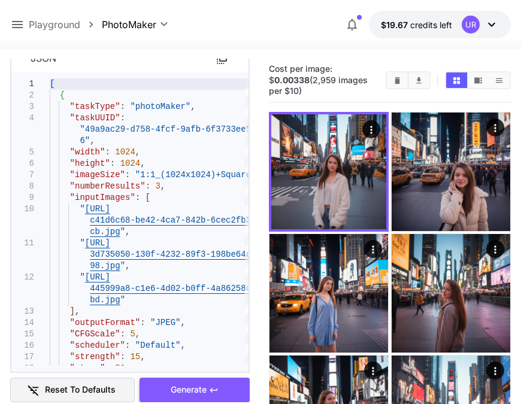
click at [154, 385] on div "Generate" at bounding box center [195, 390] width 110 height 25
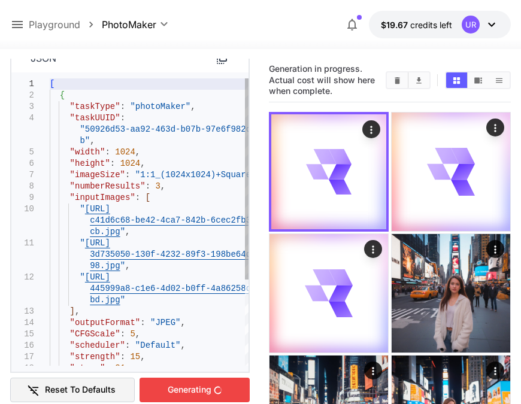
type textarea "**********"
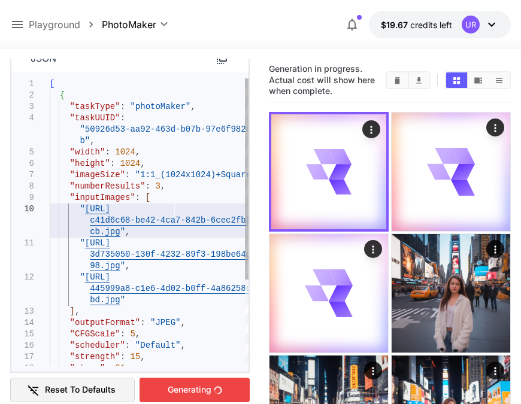
scroll to position [0, 0]
click at [173, 214] on div "[ { "taskType" : "photoMaker" , "taskUUID" : "50926d53-aa92-463d-b07b-97e6f982c…" at bounding box center [149, 283] width 199 height 410
